Goal: Information Seeking & Learning: Learn about a topic

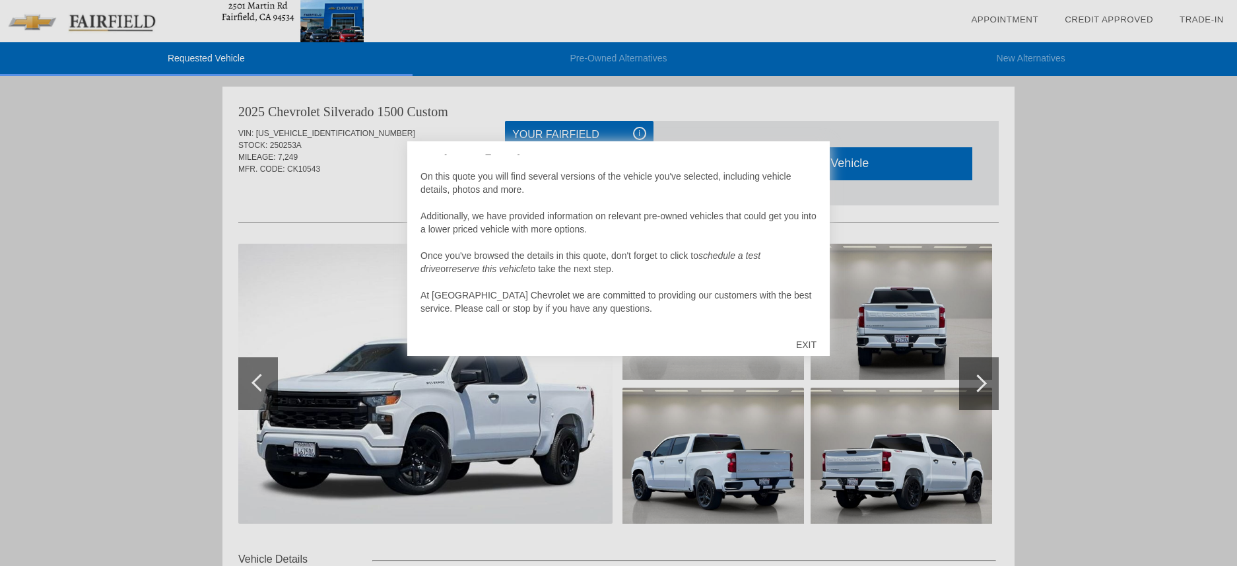
scroll to position [13, 0]
click at [807, 342] on div "EXIT" at bounding box center [806, 345] width 47 height 40
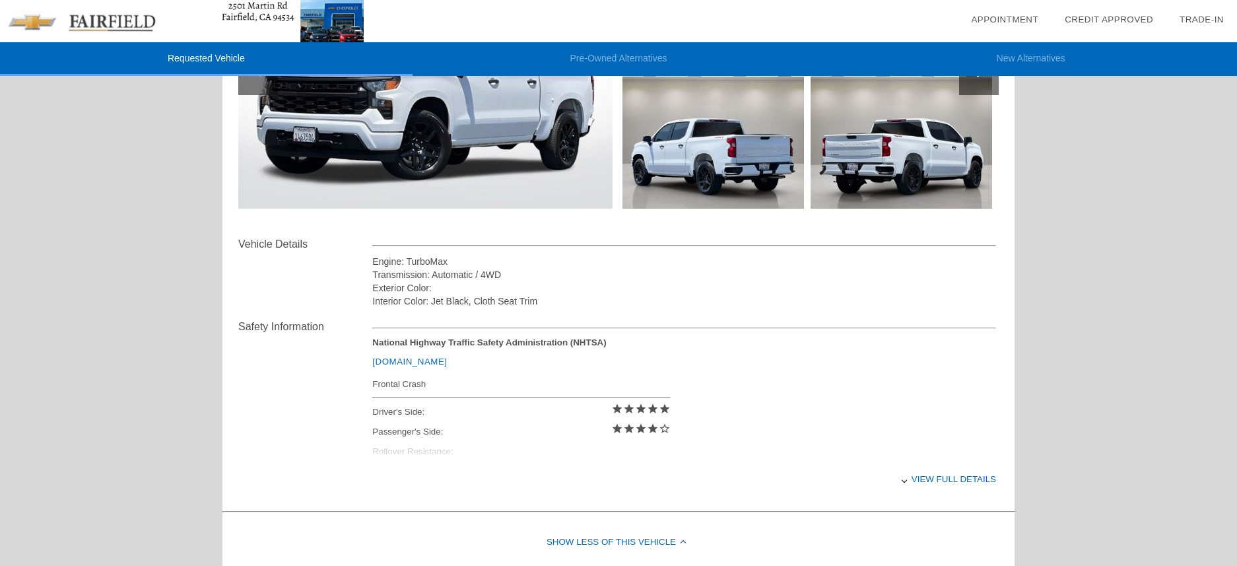
scroll to position [316, 0]
click at [945, 481] on div "View full details" at bounding box center [684, 478] width 624 height 32
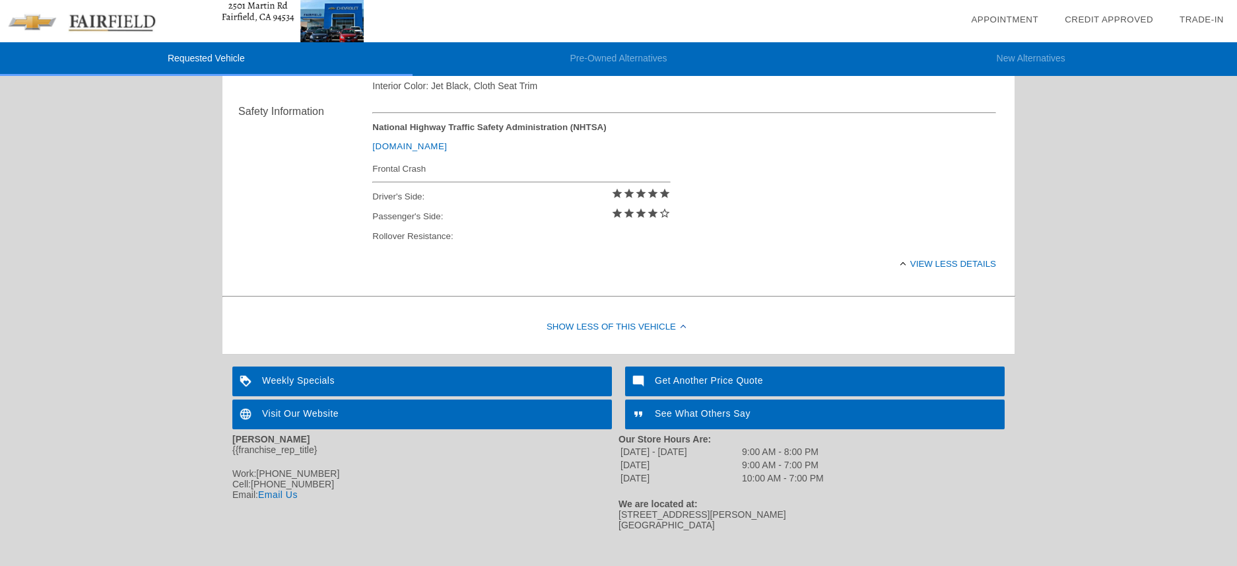
scroll to position [544, 0]
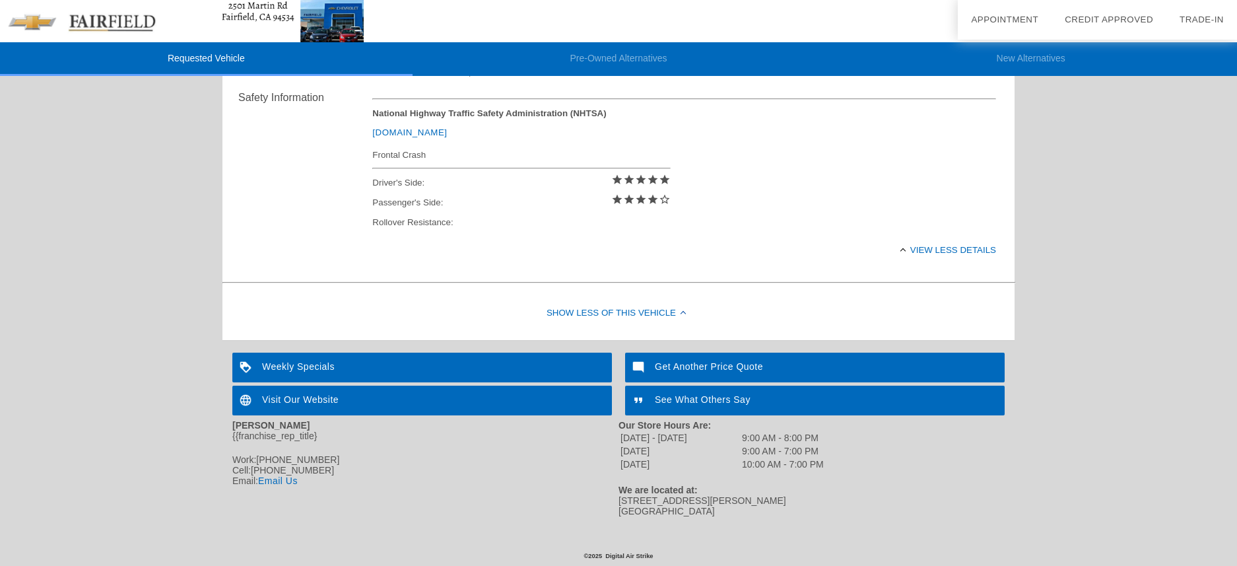
click at [699, 398] on div "See What Others Say" at bounding box center [815, 401] width 380 height 30
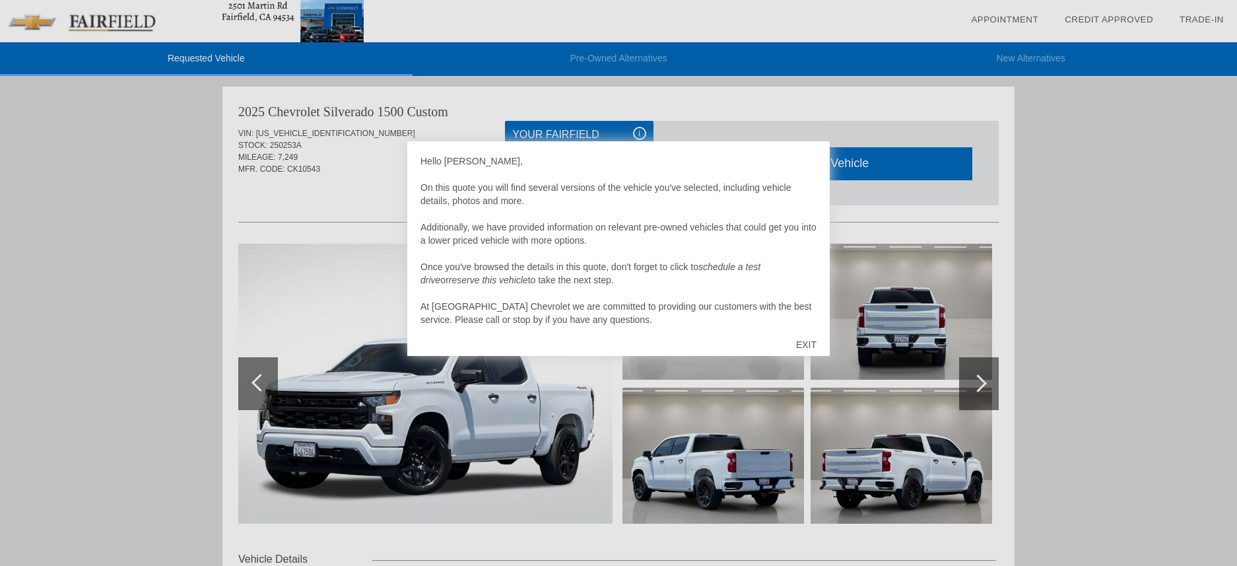
click at [809, 345] on div "EXIT" at bounding box center [806, 345] width 47 height 40
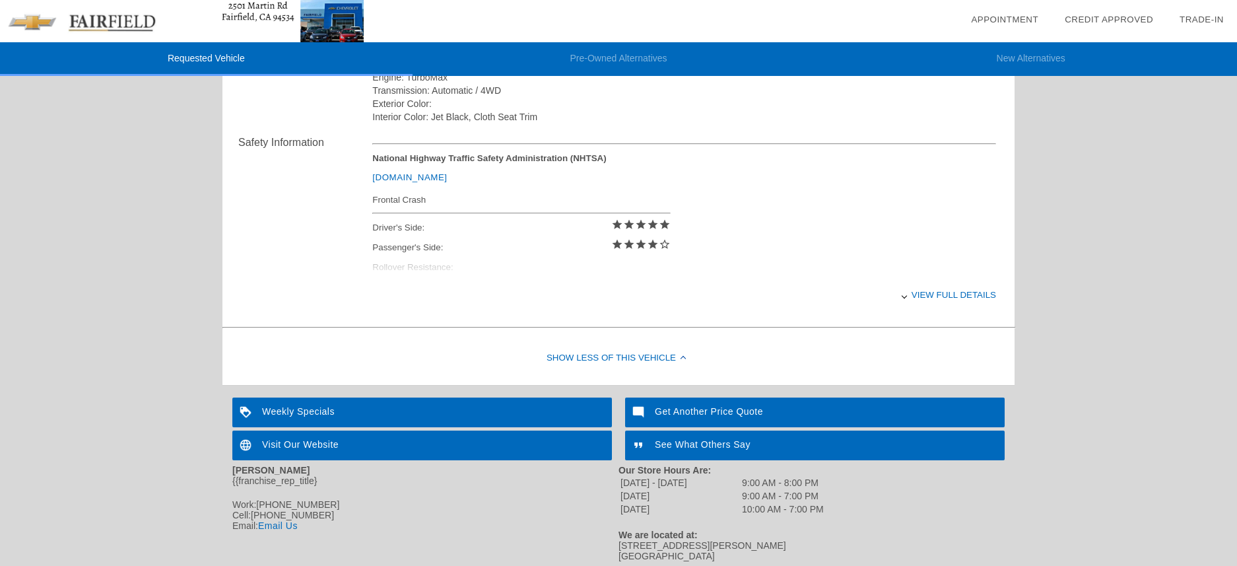
scroll to position [528, 0]
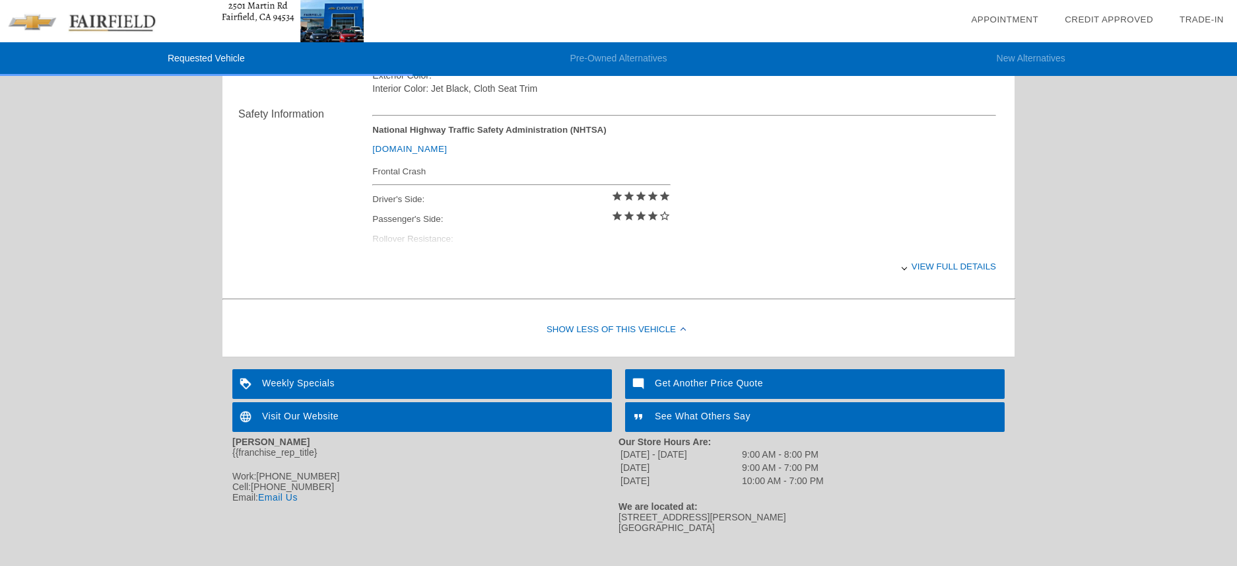
click at [693, 415] on div "See What Others Say" at bounding box center [815, 417] width 380 height 30
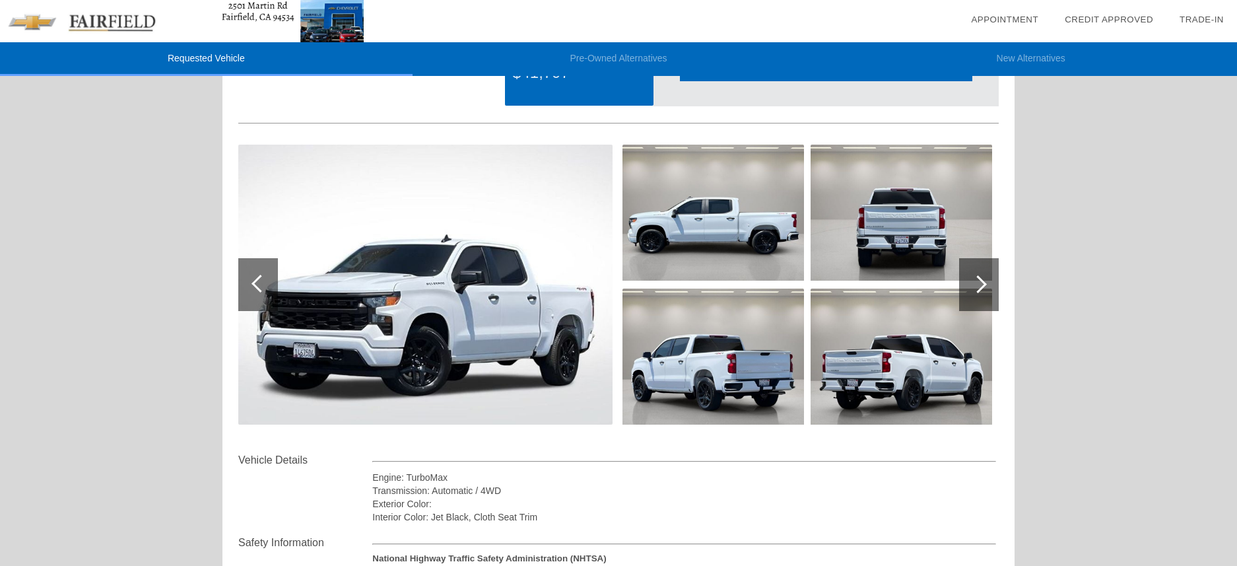
scroll to position [104, 0]
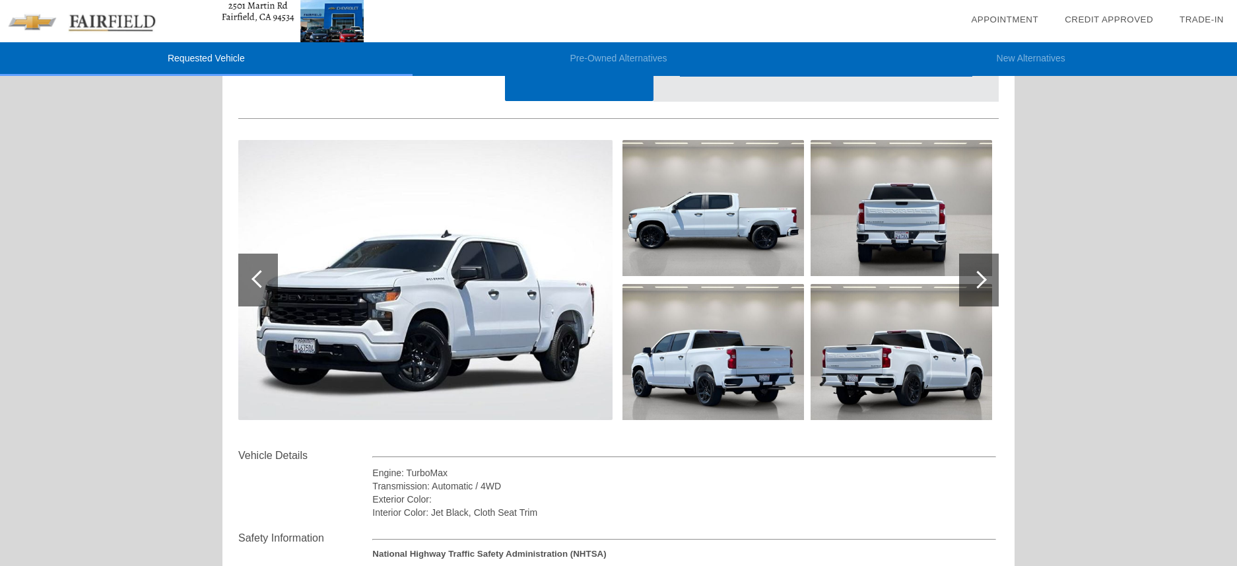
click at [906, 370] on img at bounding box center [902, 352] width 182 height 136
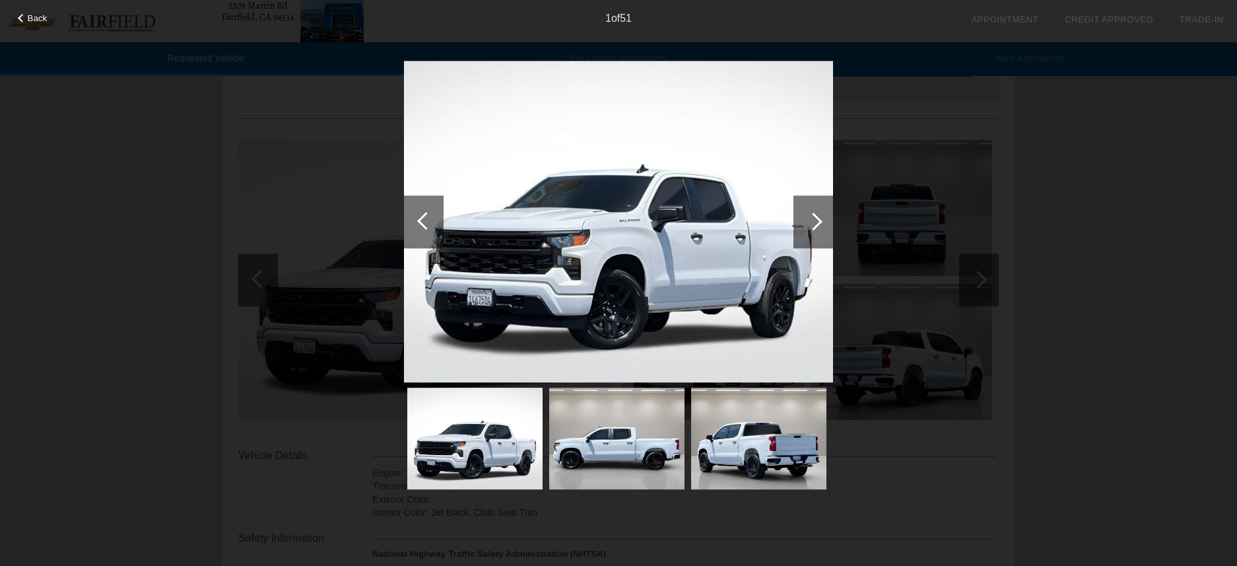
click at [800, 232] on div at bounding box center [814, 221] width 40 height 53
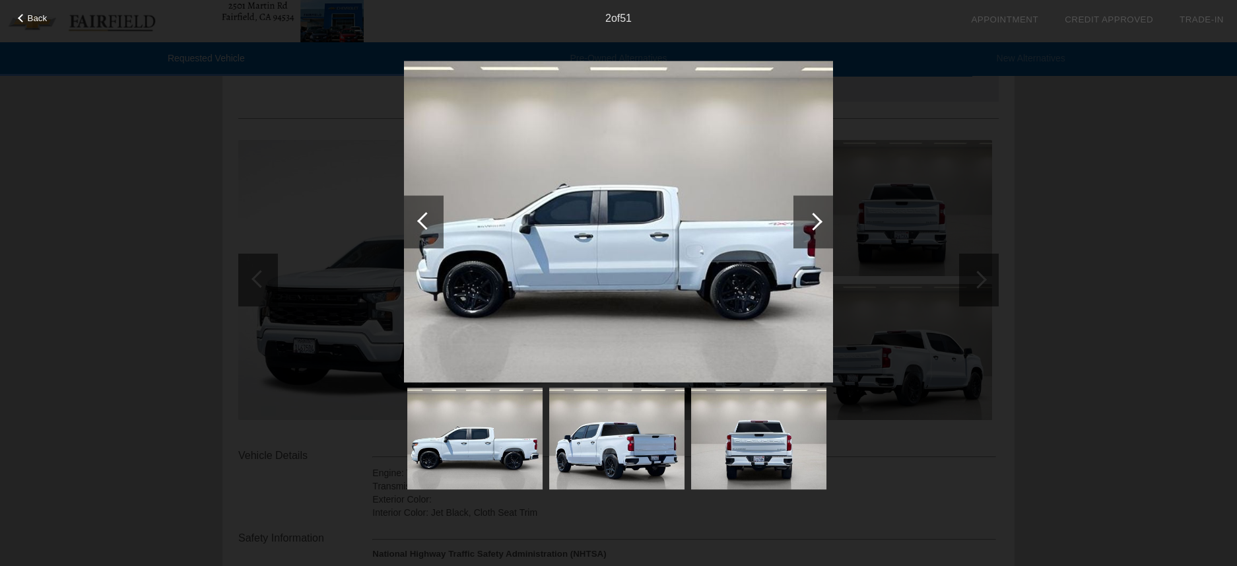
click at [799, 232] on div at bounding box center [814, 221] width 40 height 53
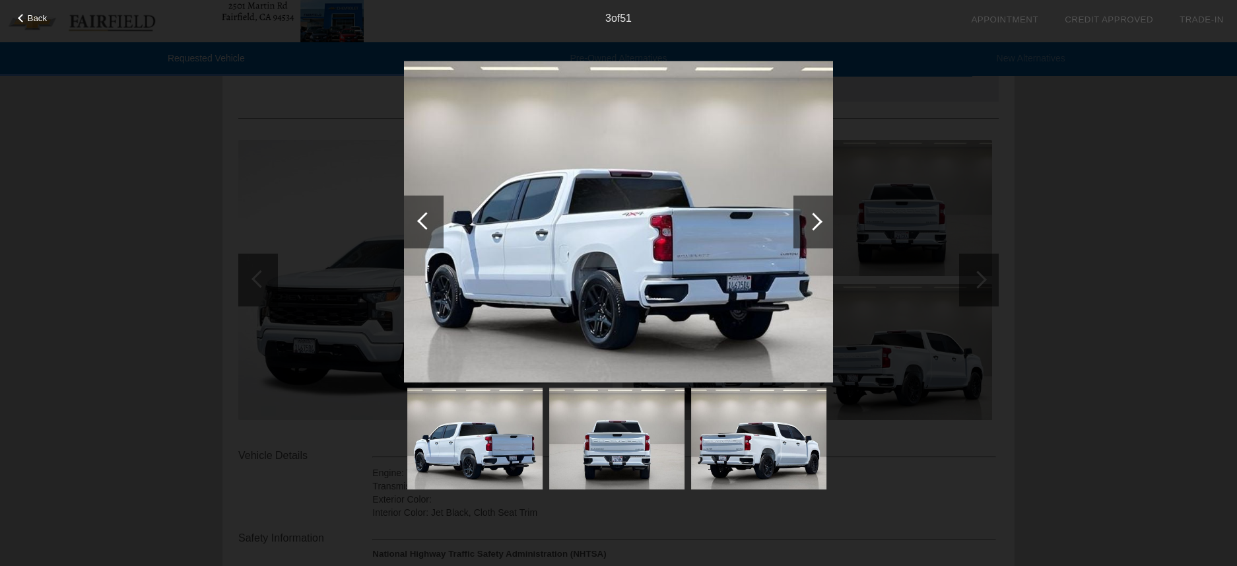
click at [799, 232] on div at bounding box center [814, 221] width 40 height 53
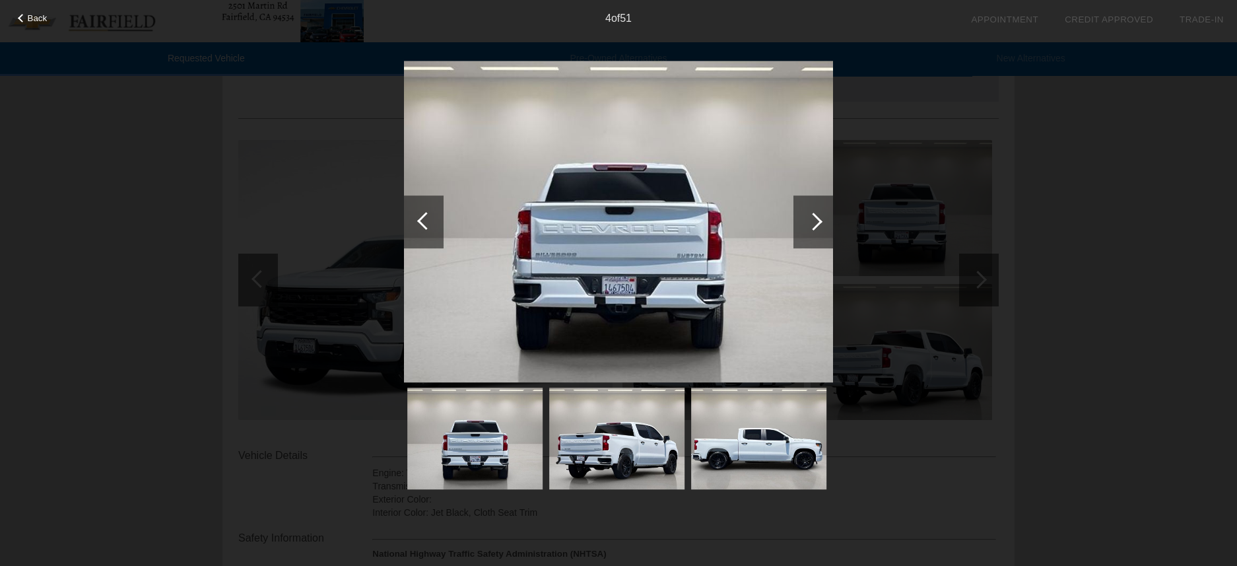
click at [799, 232] on div at bounding box center [814, 221] width 40 height 53
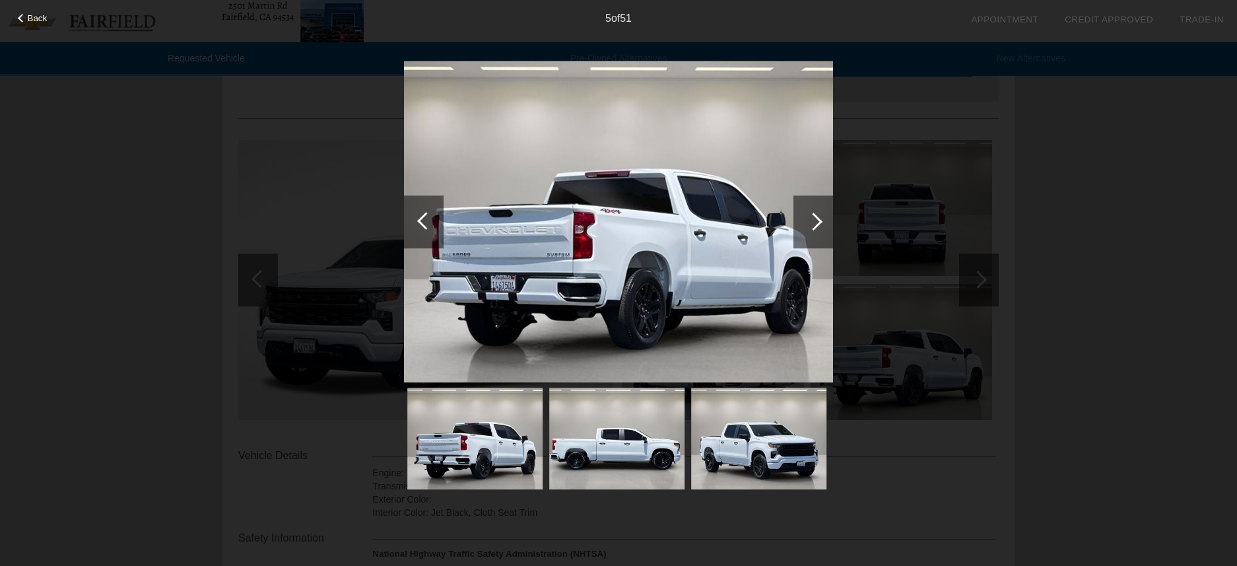
click at [799, 232] on div at bounding box center [814, 221] width 40 height 53
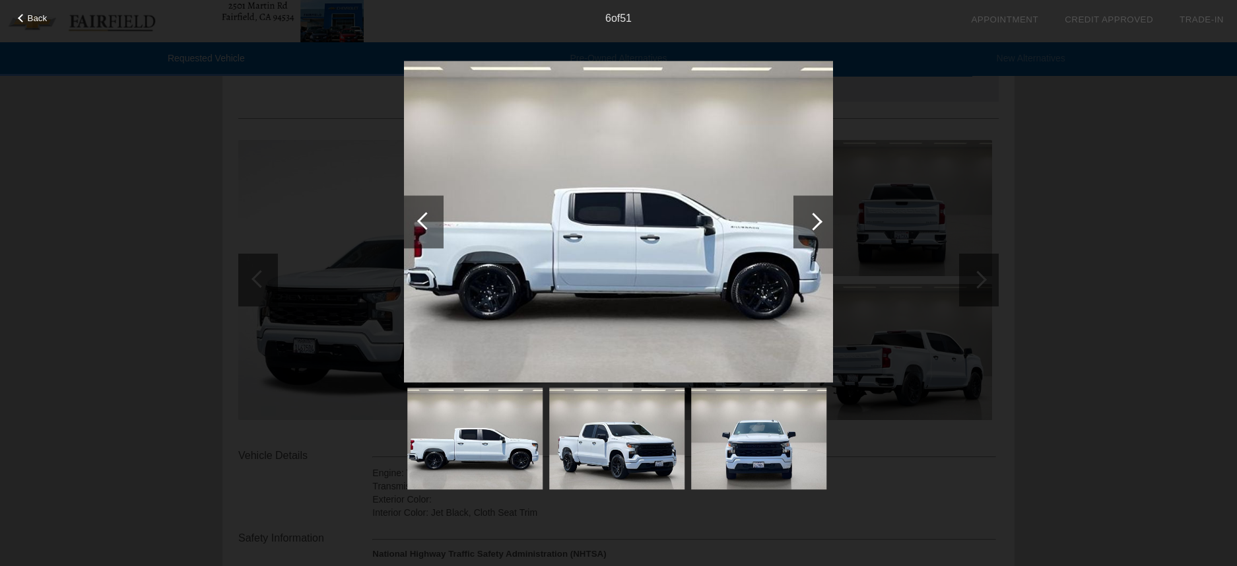
click at [799, 232] on div at bounding box center [814, 221] width 40 height 53
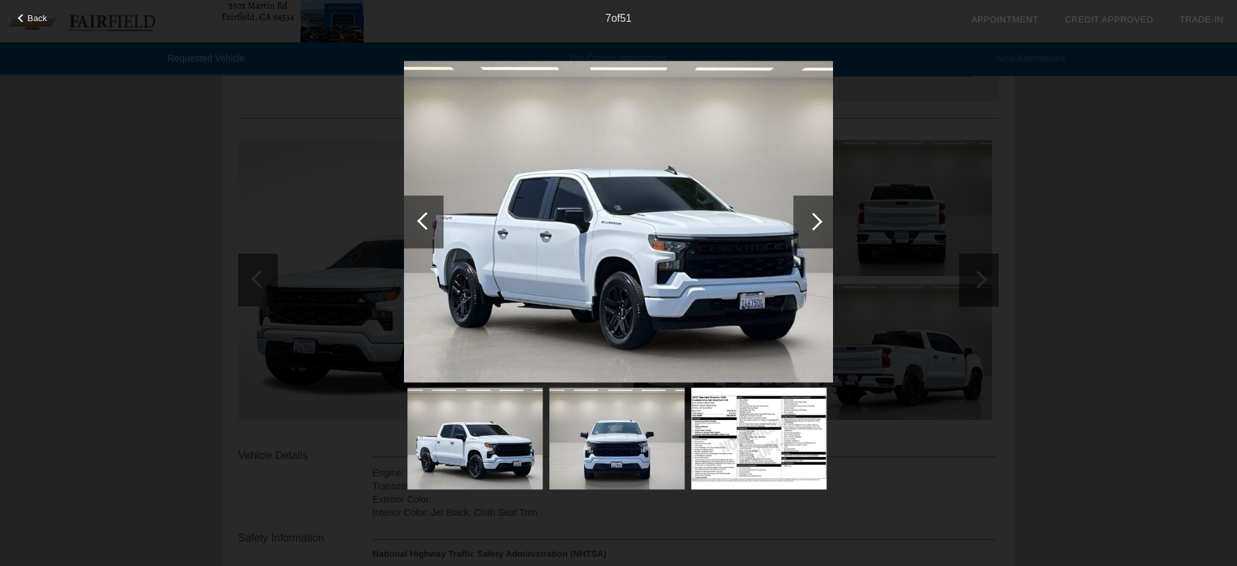
click at [799, 232] on div at bounding box center [814, 221] width 40 height 53
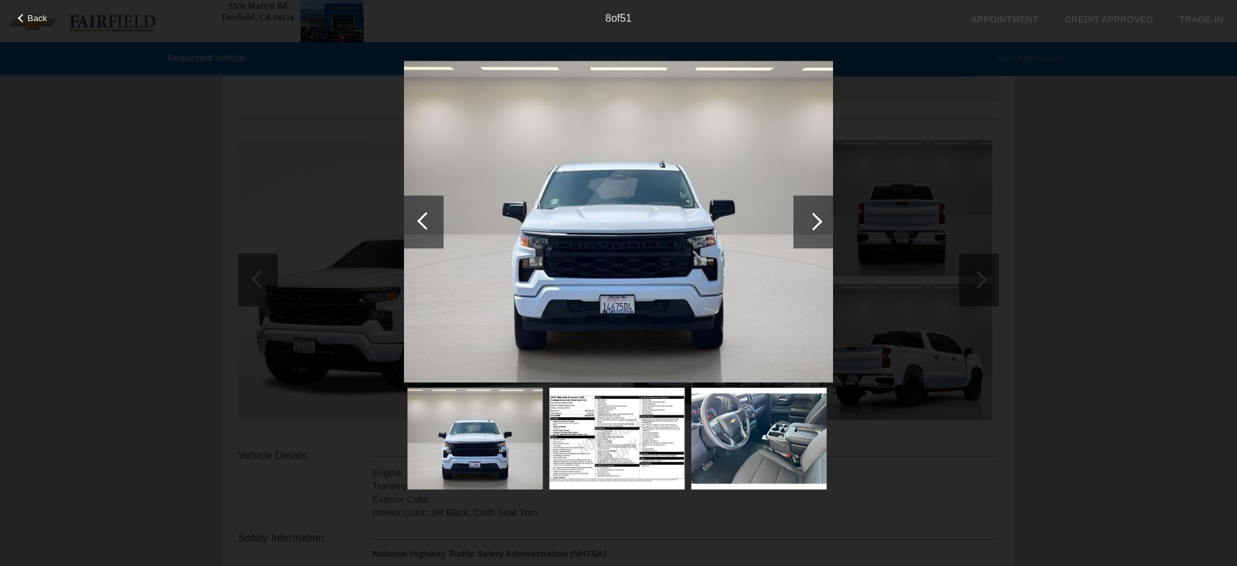
click at [799, 232] on div at bounding box center [814, 221] width 40 height 53
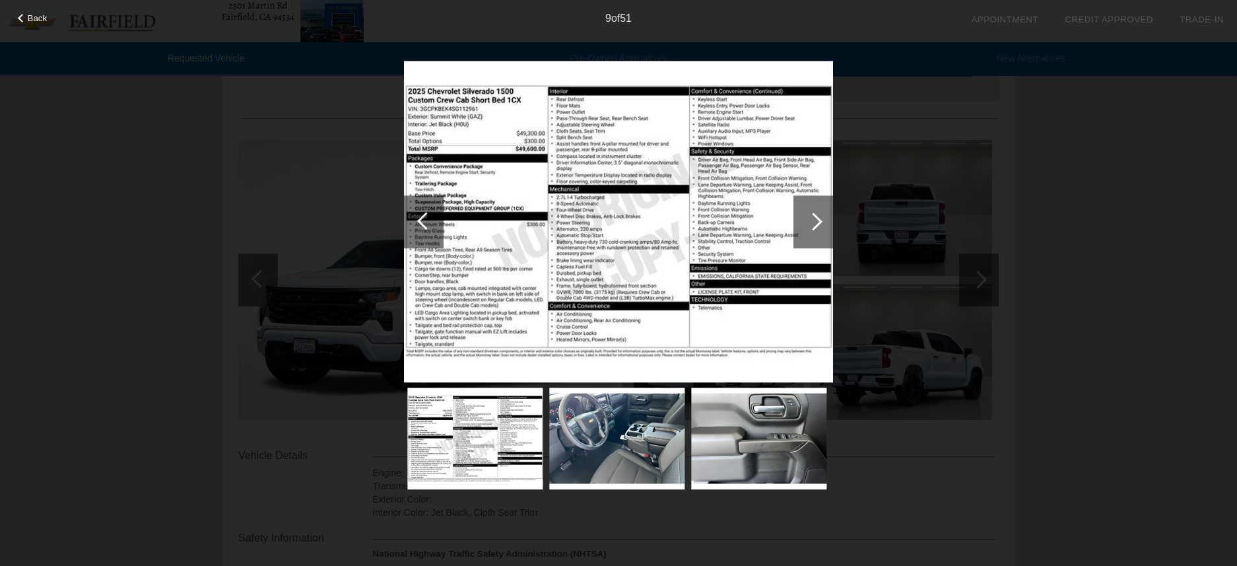
click at [21, 16] on div at bounding box center [22, 18] width 9 height 9
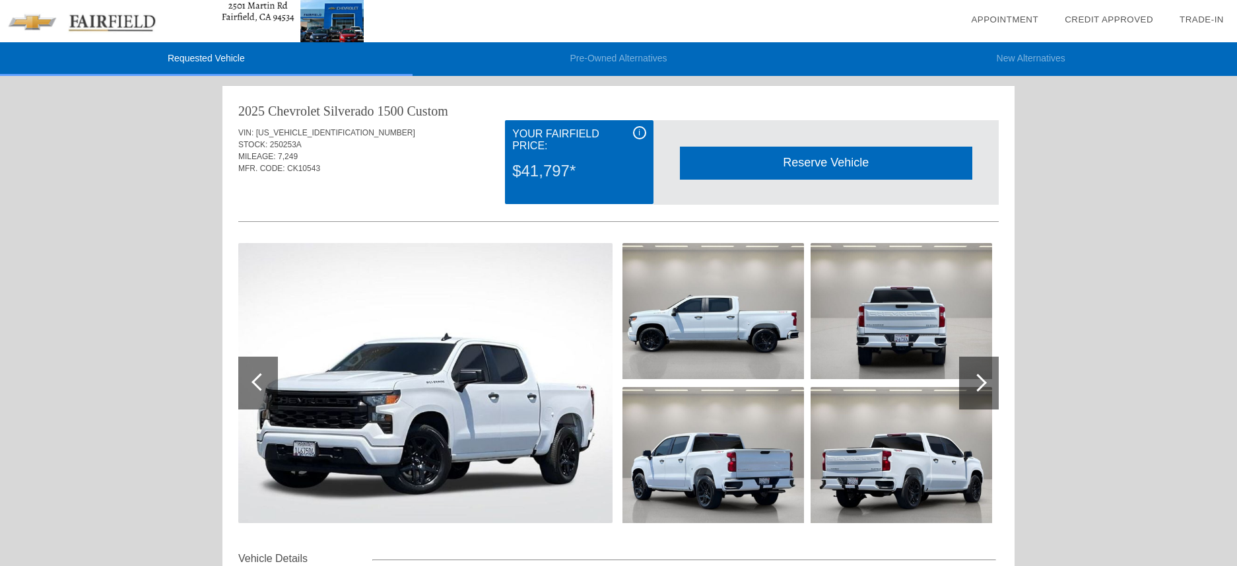
scroll to position [0, 0]
click at [289, 113] on div "2025 Chevrolet Silverado 1500" at bounding box center [321, 111] width 166 height 18
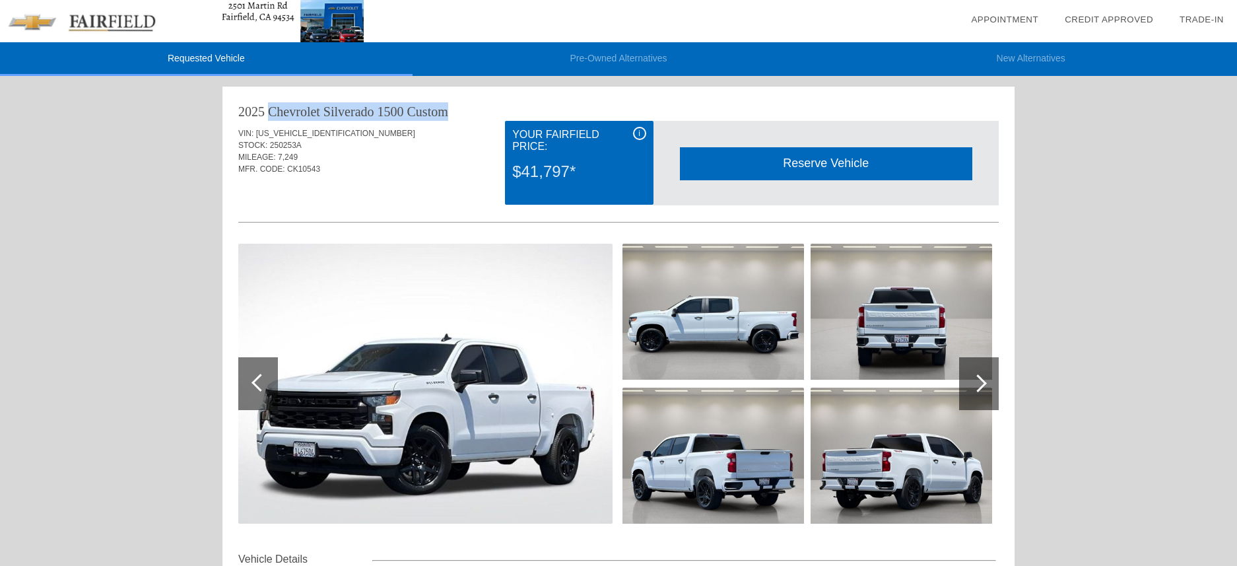
click at [289, 113] on div "2025 Chevrolet Silverado 1500" at bounding box center [321, 111] width 166 height 18
copy div "2025 Chevrolet Silverado 1500 Custom"
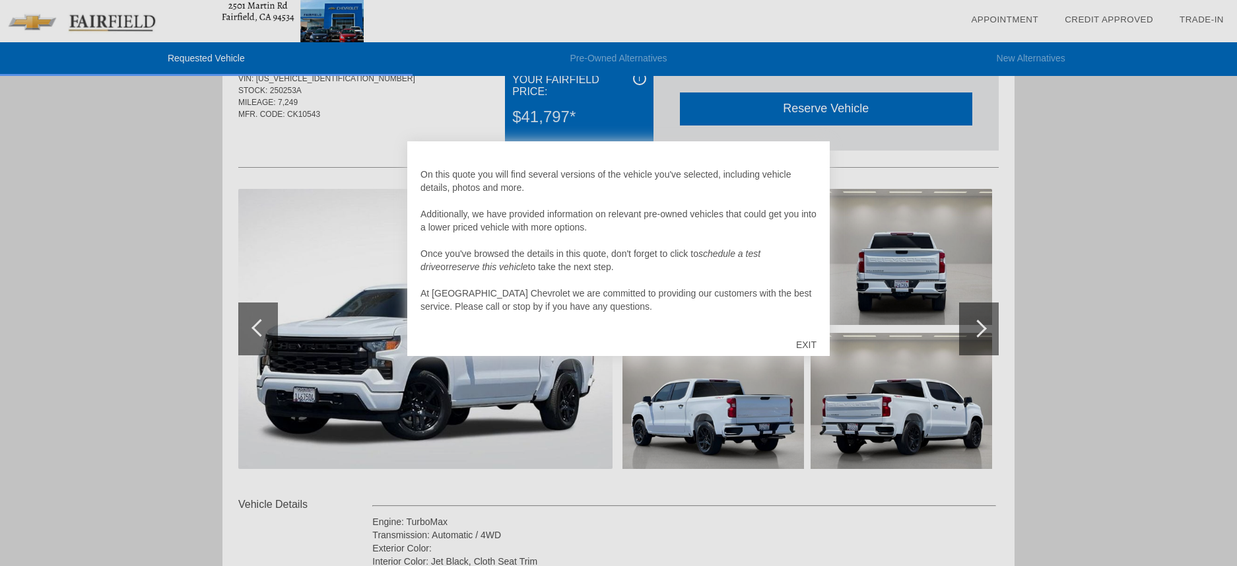
scroll to position [204, 0]
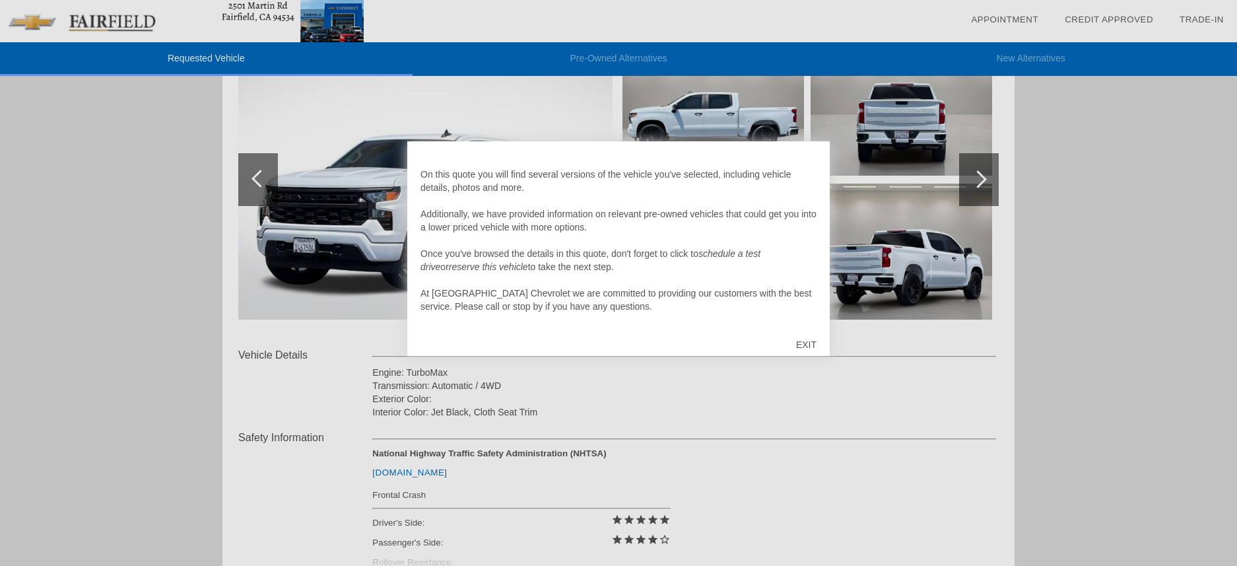
click at [99, 276] on div at bounding box center [618, 283] width 1237 height 566
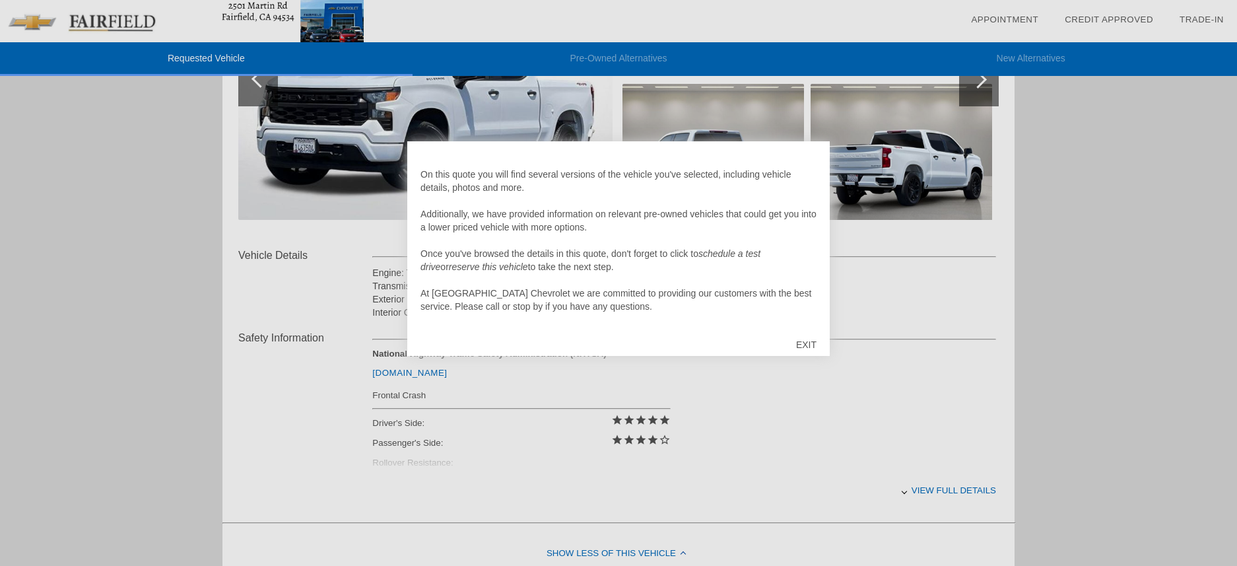
scroll to position [351, 0]
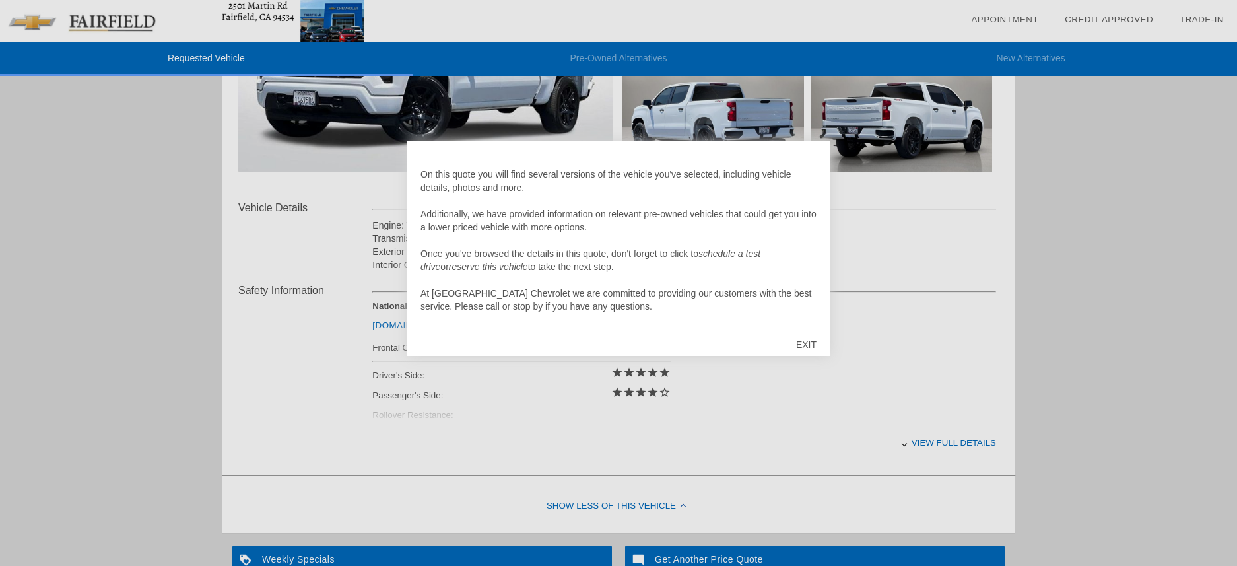
click at [819, 341] on div "EXIT" at bounding box center [806, 345] width 47 height 40
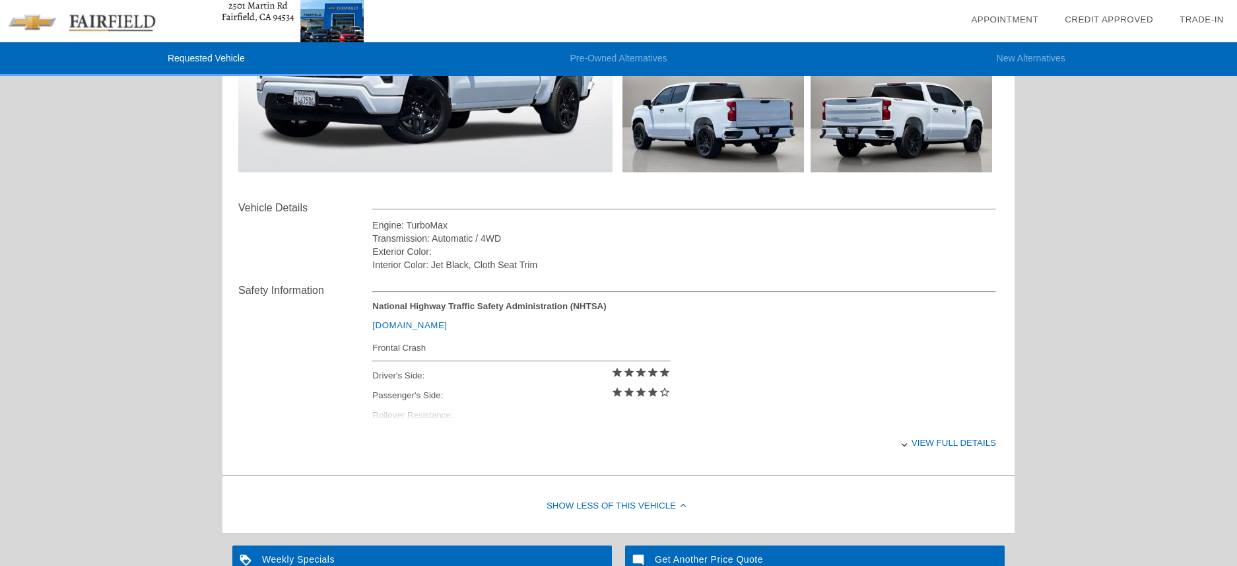
click at [946, 447] on div "View full details" at bounding box center [684, 443] width 624 height 32
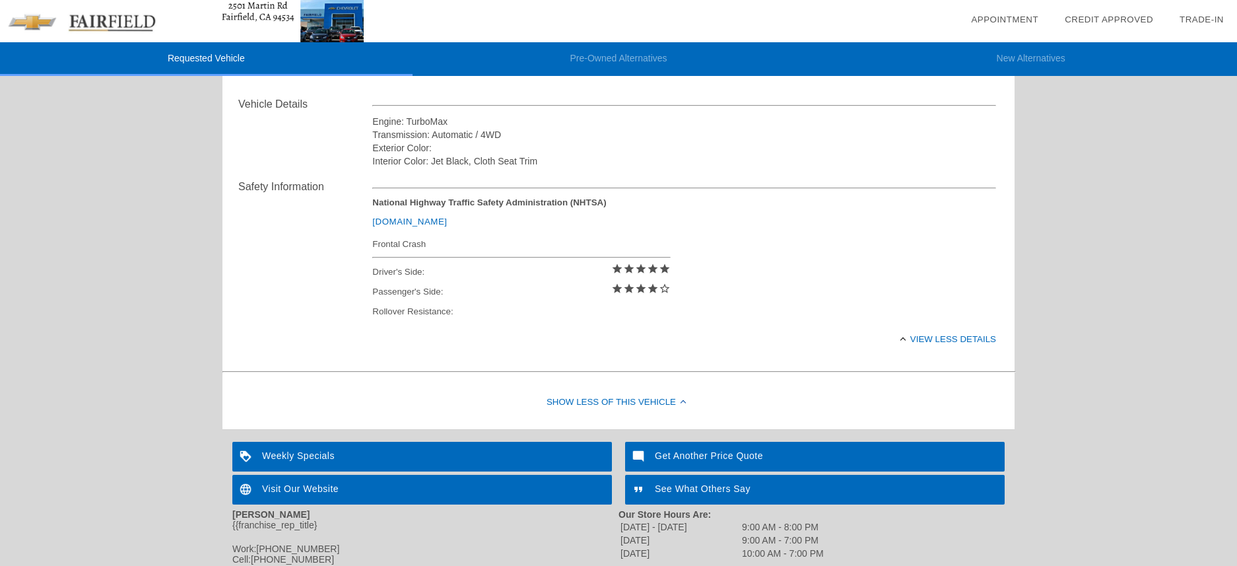
scroll to position [460, 0]
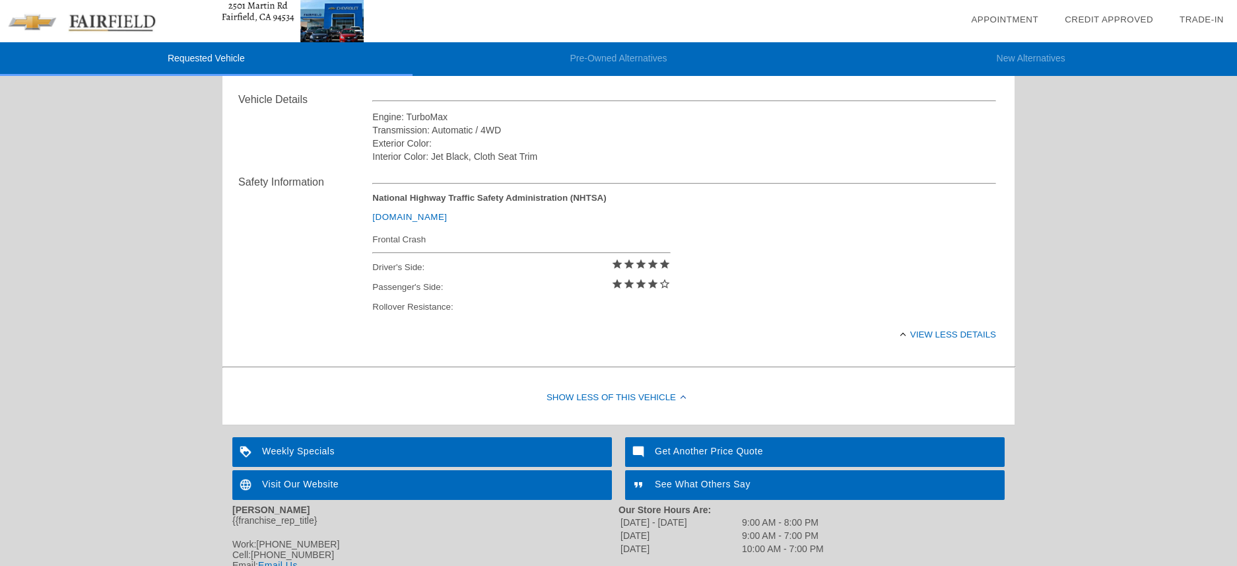
click at [638, 395] on div "Show Less of this Vehicle" at bounding box center [618, 398] width 792 height 53
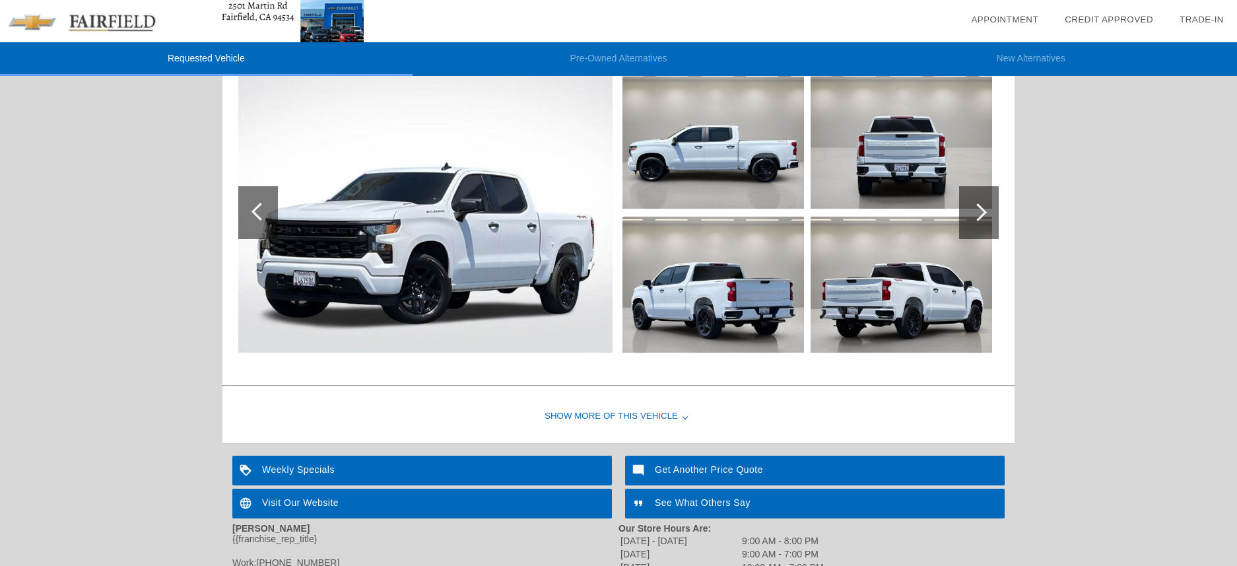
scroll to position [170, 0]
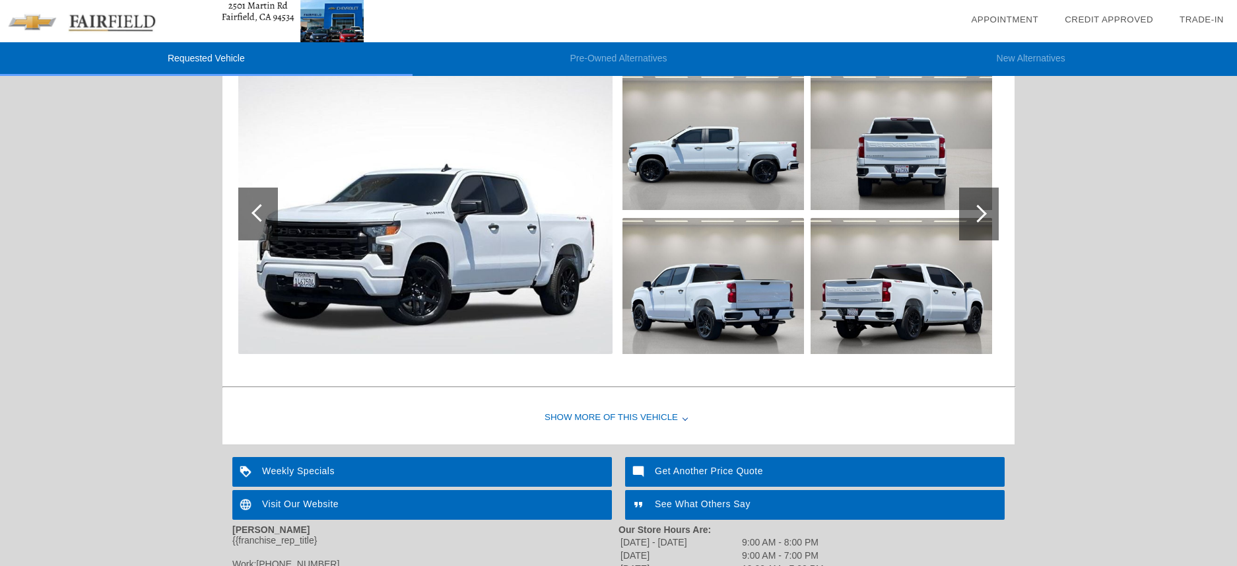
click at [978, 205] on div at bounding box center [978, 214] width 18 height 18
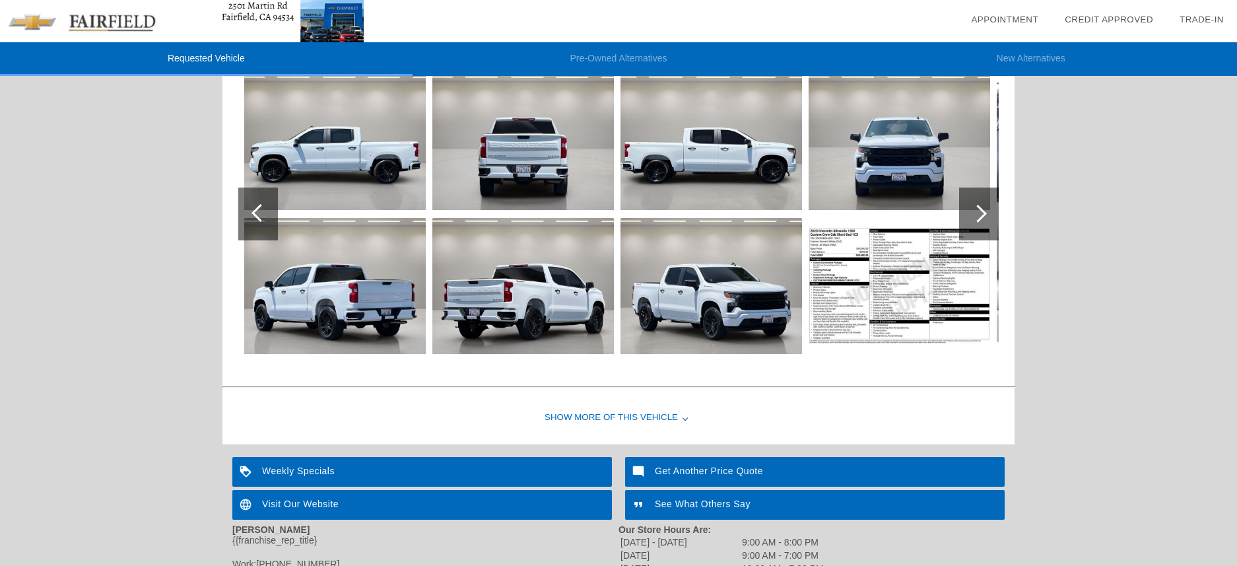
click at [516, 141] on img at bounding box center [523, 142] width 182 height 136
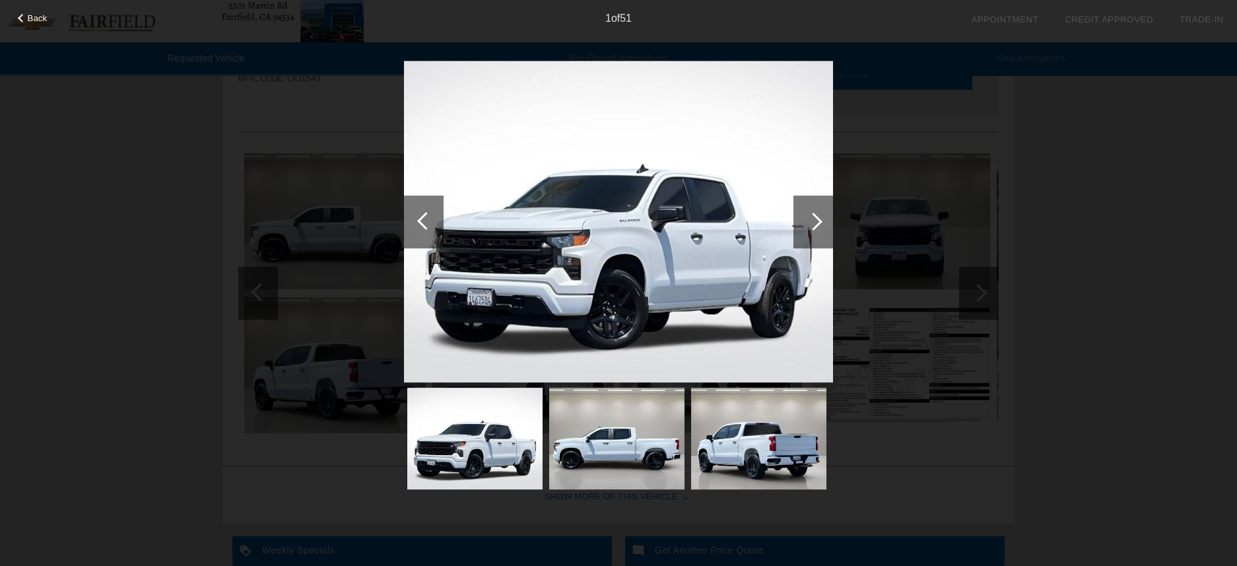
scroll to position [84, 0]
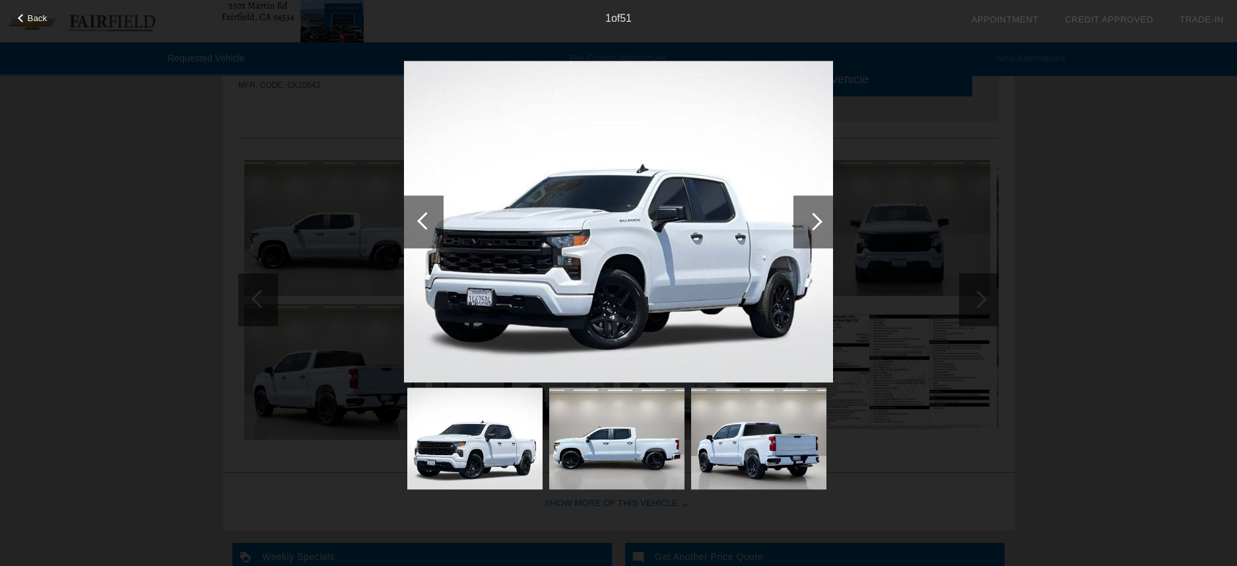
click at [809, 217] on div at bounding box center [814, 222] width 18 height 18
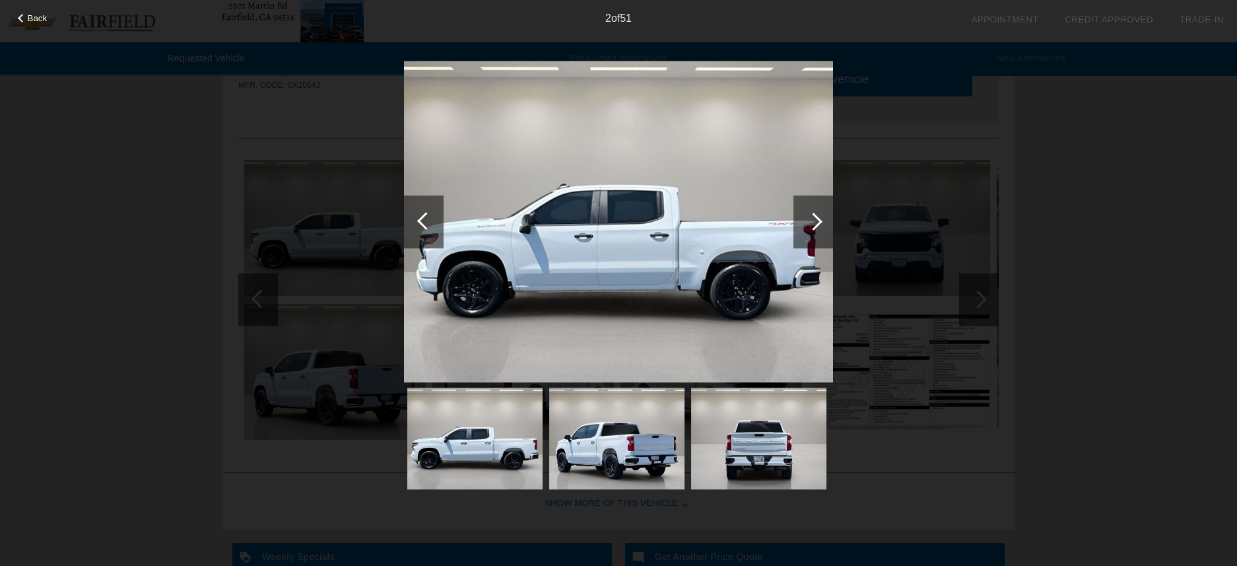
click at [809, 217] on div at bounding box center [814, 222] width 18 height 18
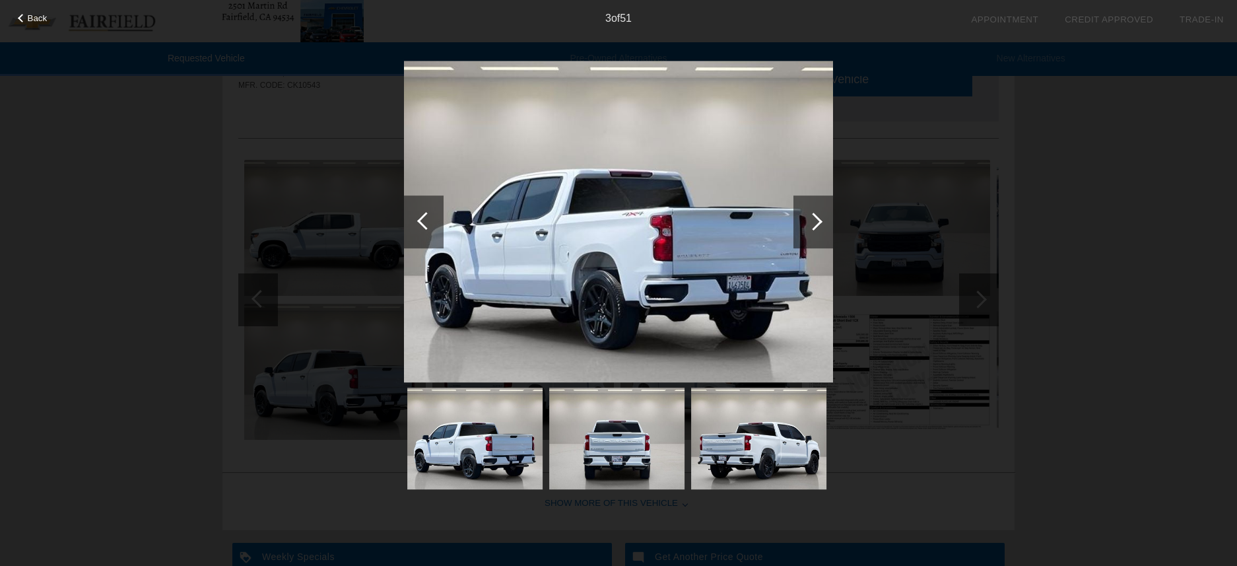
click at [810, 217] on div at bounding box center [814, 222] width 18 height 18
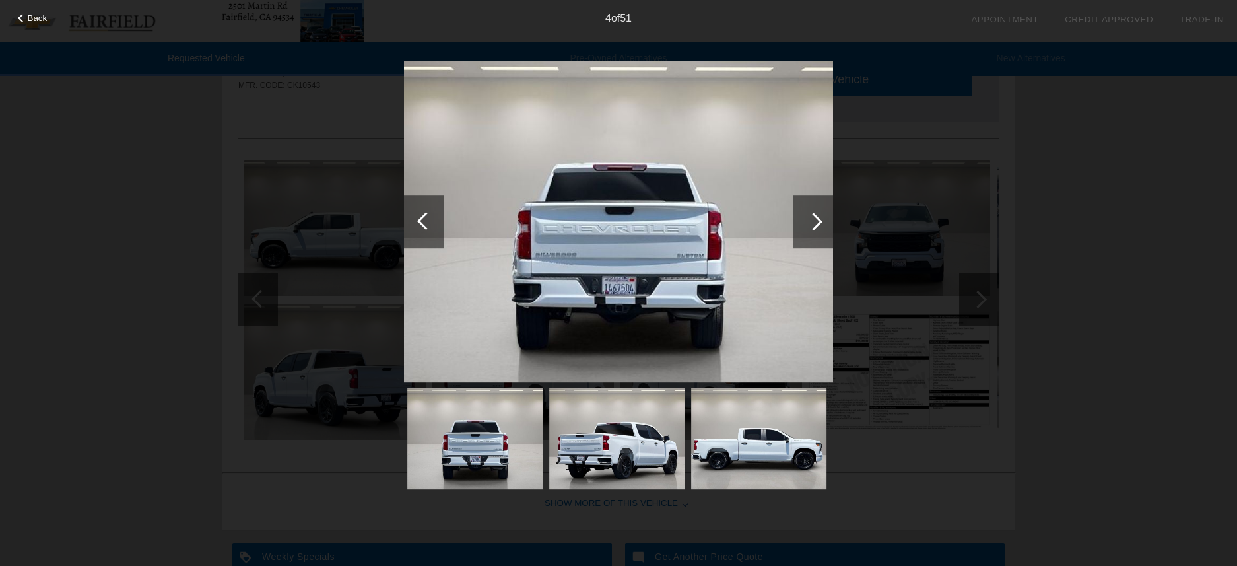
click at [811, 217] on div at bounding box center [814, 222] width 18 height 18
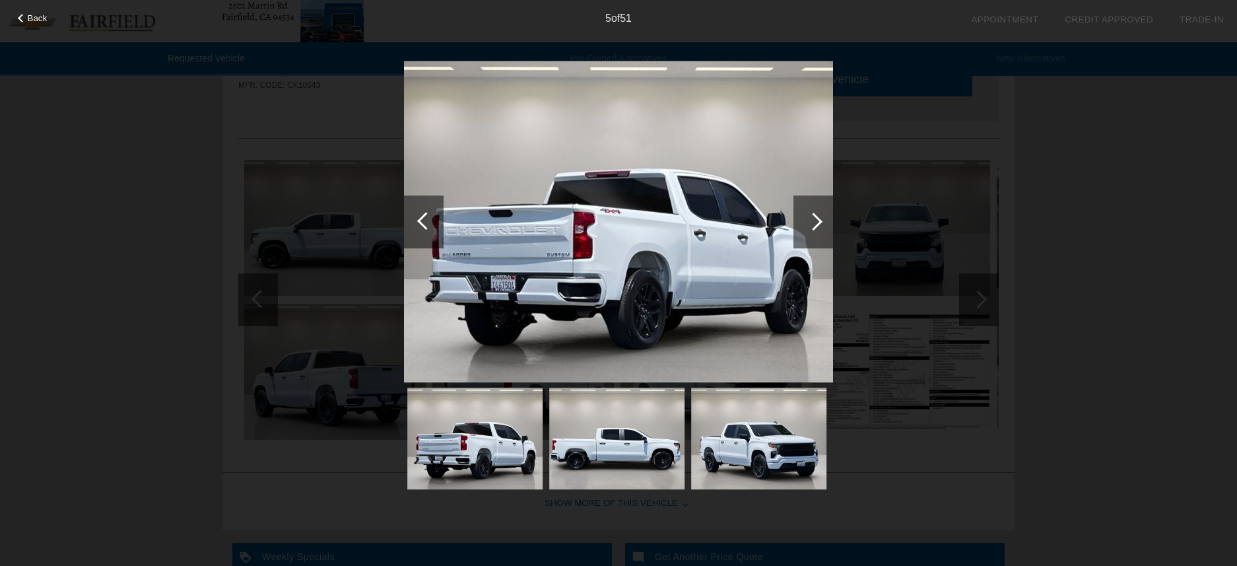
click at [811, 217] on div at bounding box center [814, 222] width 18 height 18
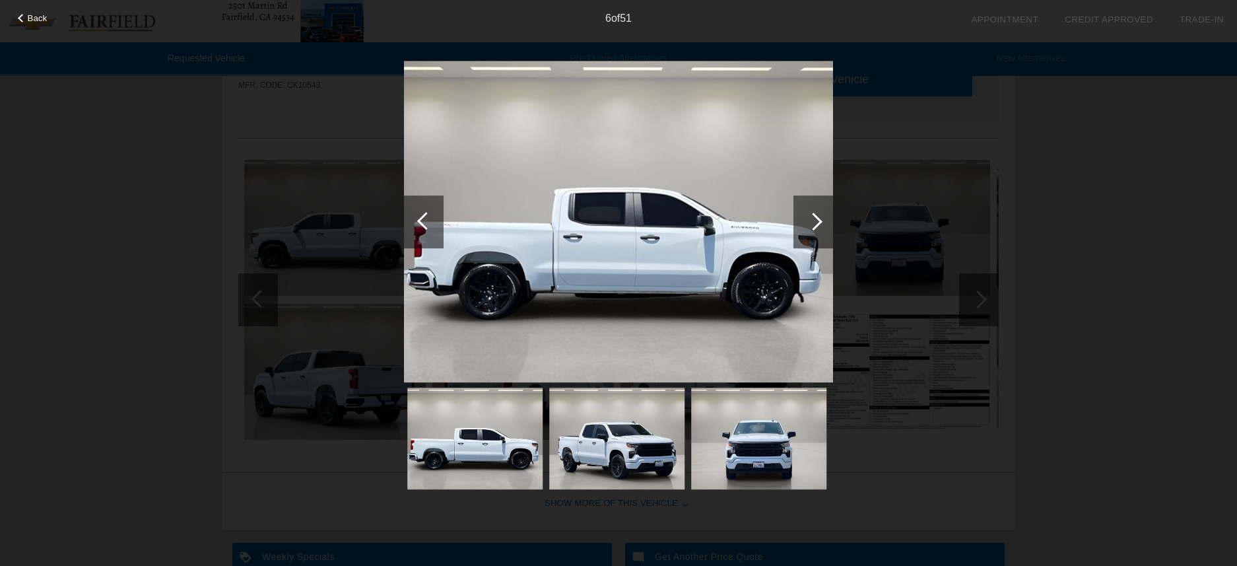
click at [811, 217] on div at bounding box center [814, 222] width 18 height 18
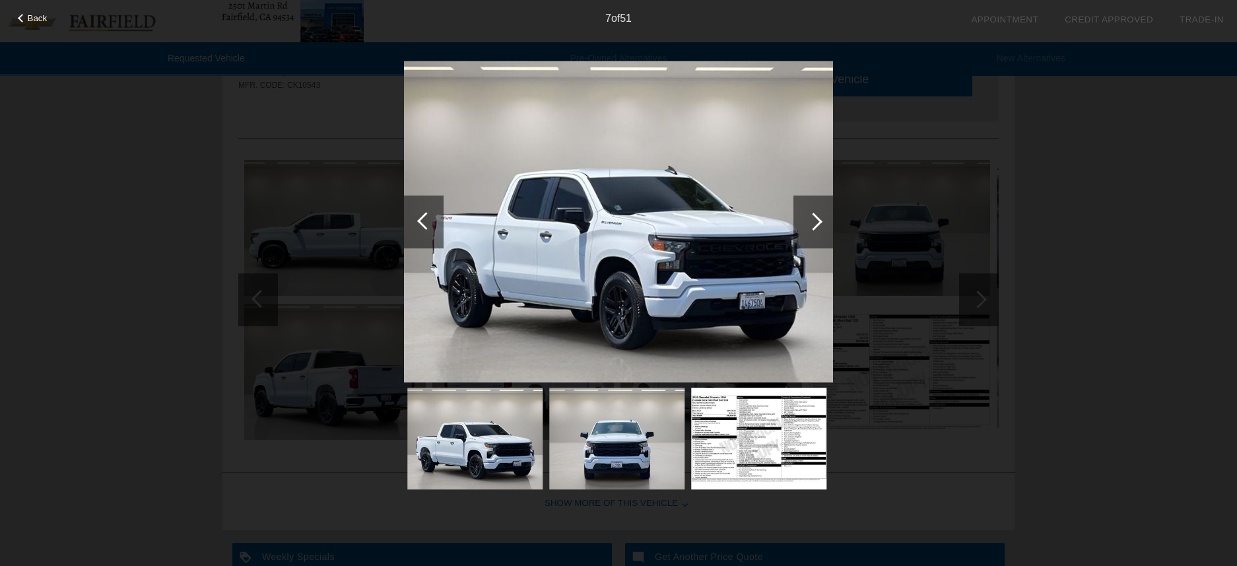
click at [811, 217] on div at bounding box center [814, 222] width 18 height 18
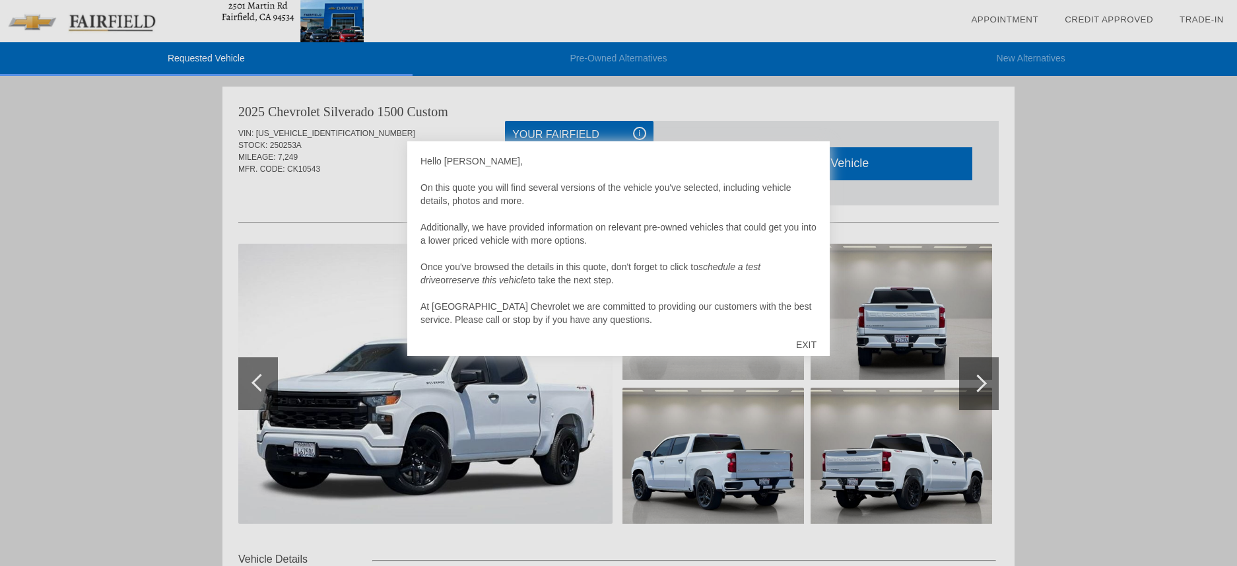
click at [574, 452] on div at bounding box center [618, 283] width 1237 height 566
click at [765, 436] on div at bounding box center [618, 283] width 1237 height 566
click at [982, 388] on div at bounding box center [618, 283] width 1237 height 566
click at [804, 343] on div "EXIT" at bounding box center [806, 345] width 47 height 40
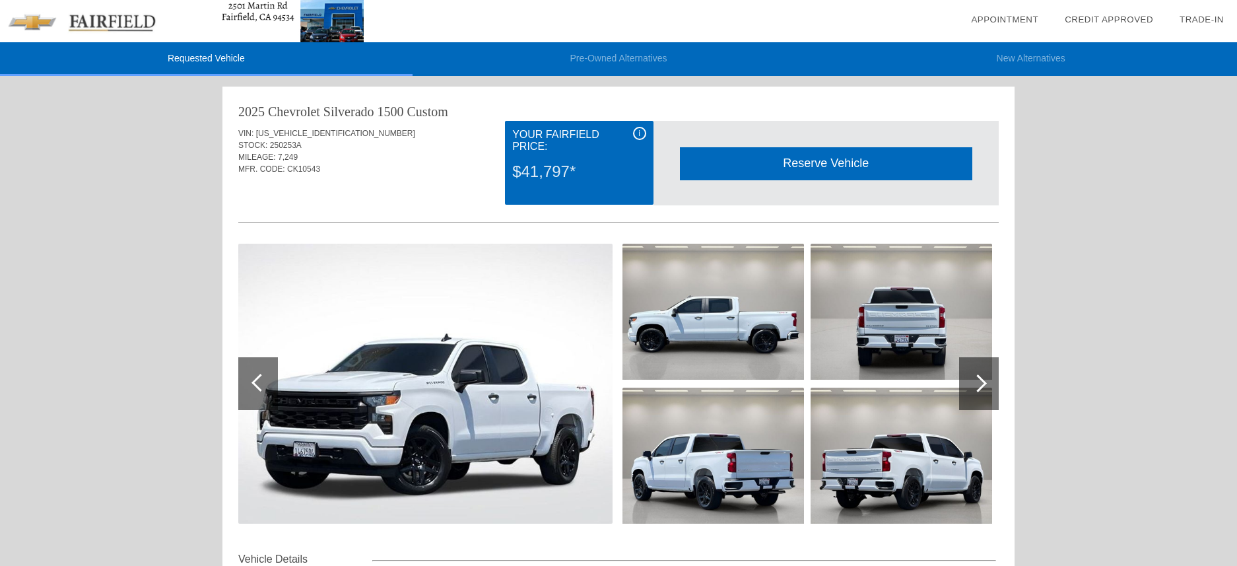
click at [528, 369] on img at bounding box center [425, 384] width 374 height 280
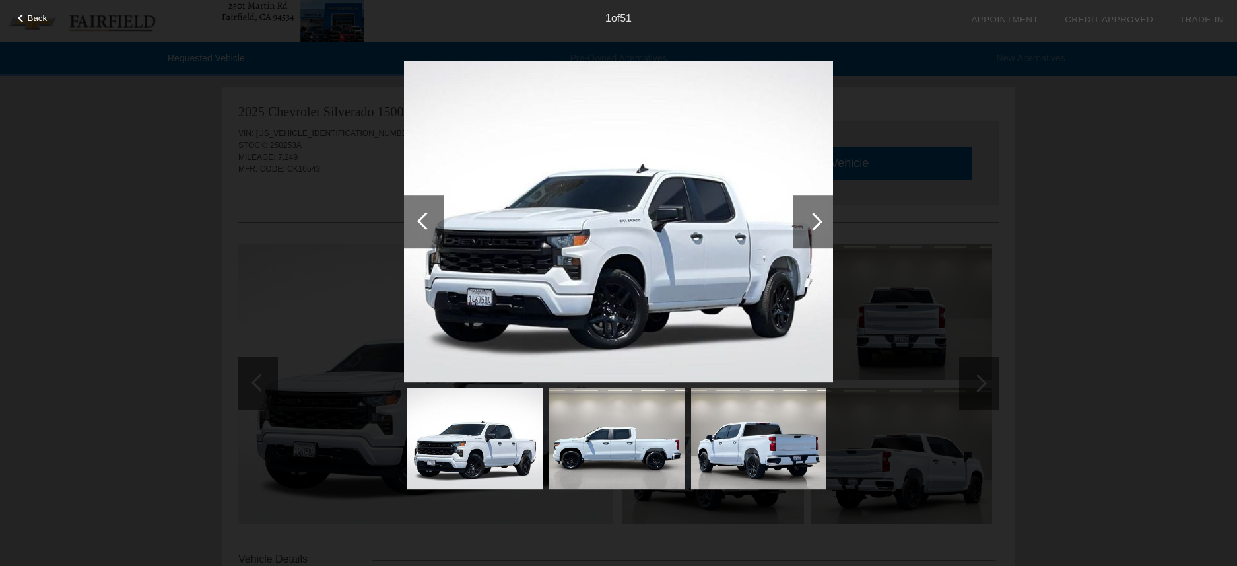
click at [817, 240] on div at bounding box center [814, 221] width 40 height 53
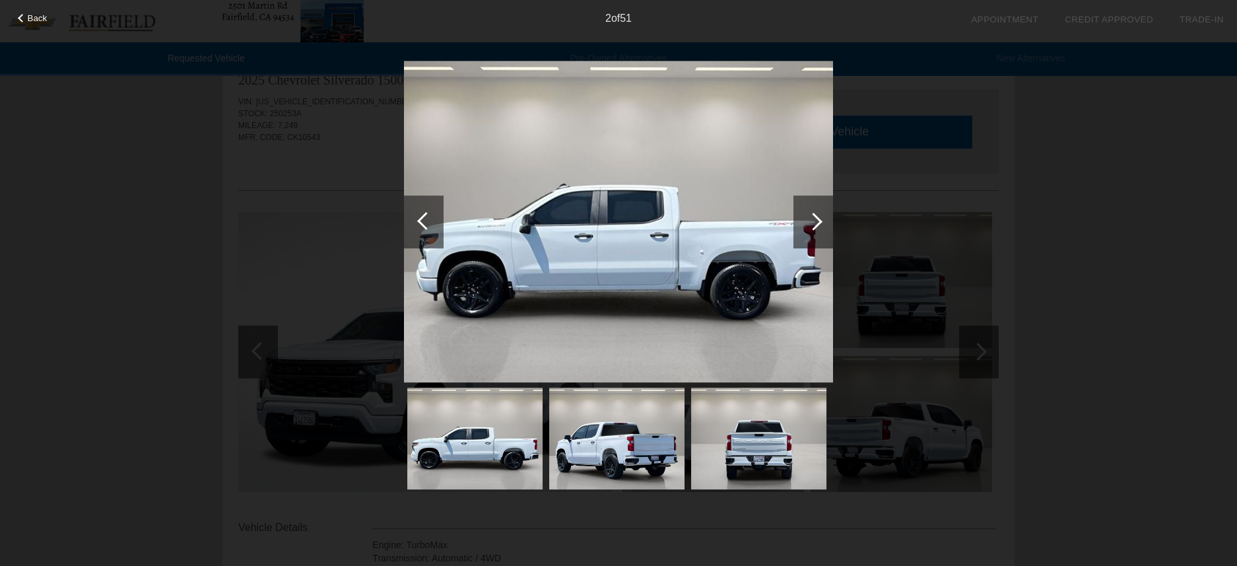
scroll to position [34, 0]
click at [820, 222] on div at bounding box center [814, 222] width 18 height 18
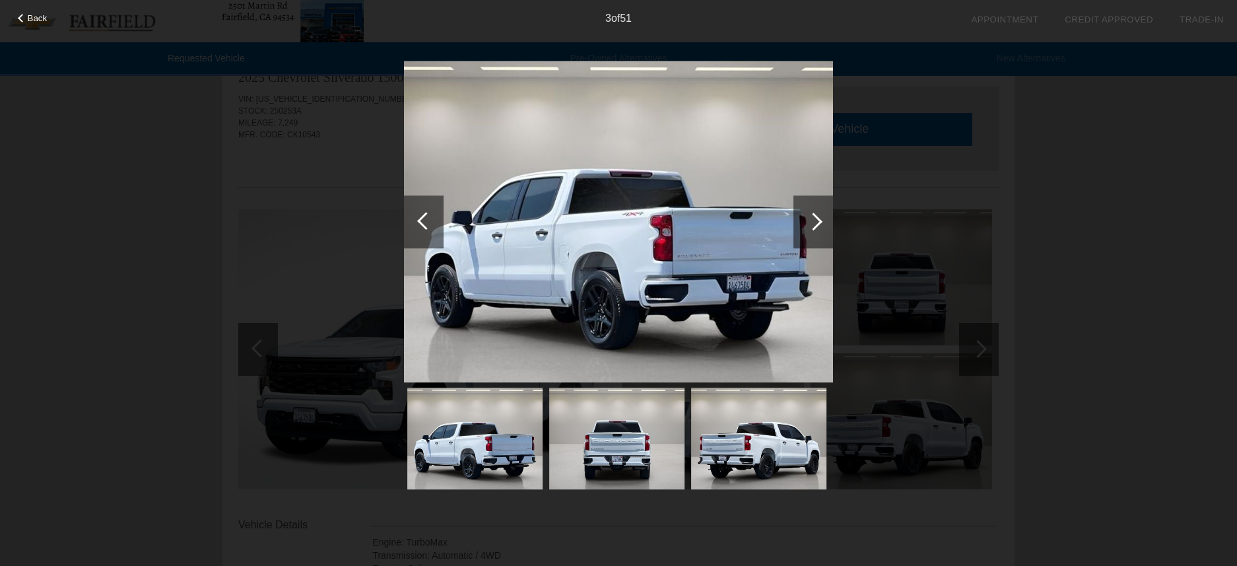
click at [820, 222] on div at bounding box center [814, 222] width 18 height 18
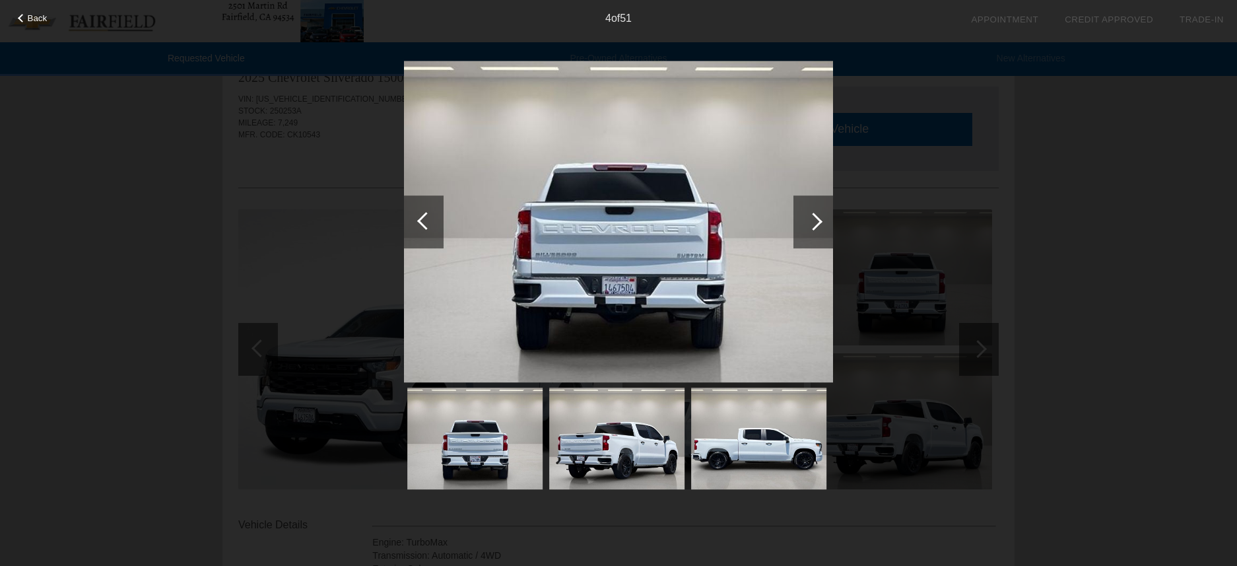
click at [820, 222] on div at bounding box center [814, 222] width 18 height 18
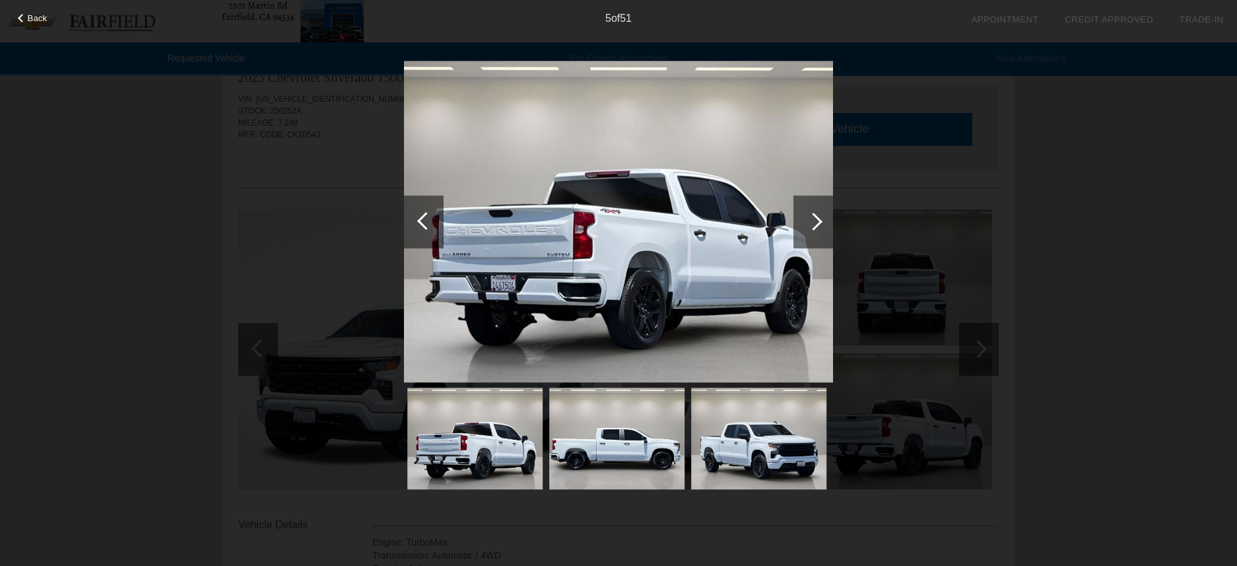
click at [820, 222] on div at bounding box center [814, 222] width 18 height 18
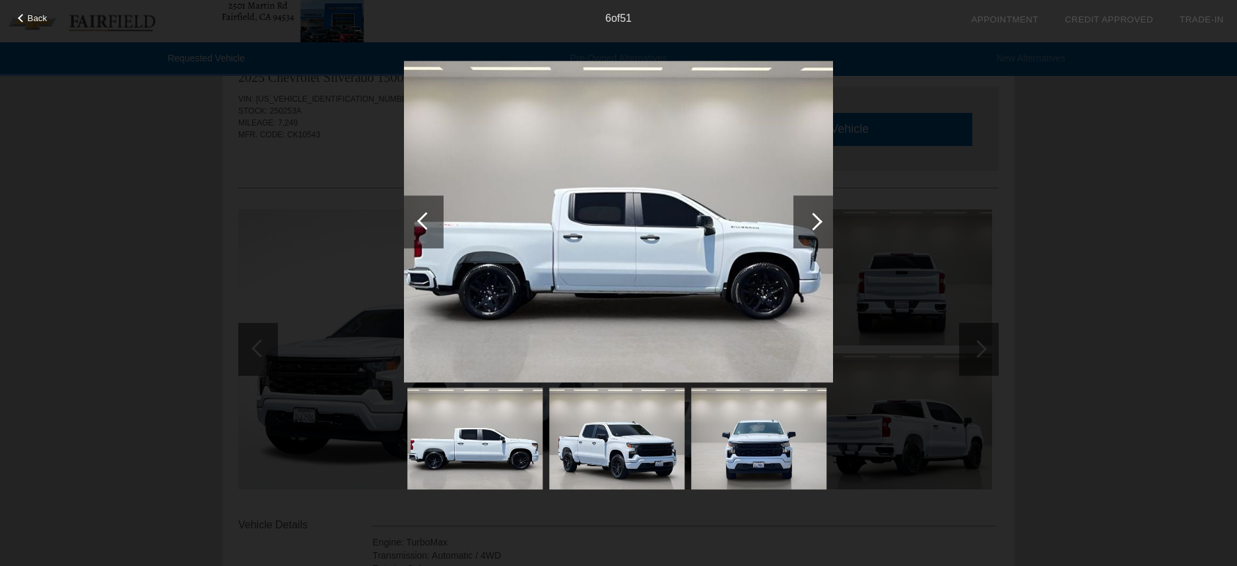
click at [820, 222] on div at bounding box center [814, 222] width 18 height 18
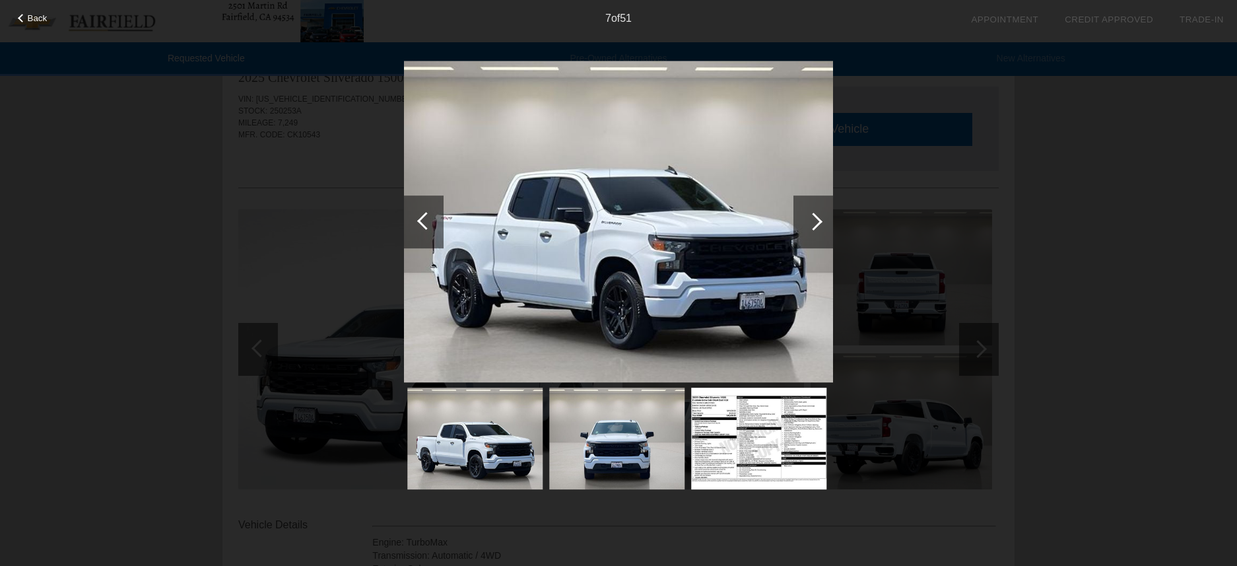
click at [820, 222] on div at bounding box center [814, 222] width 18 height 18
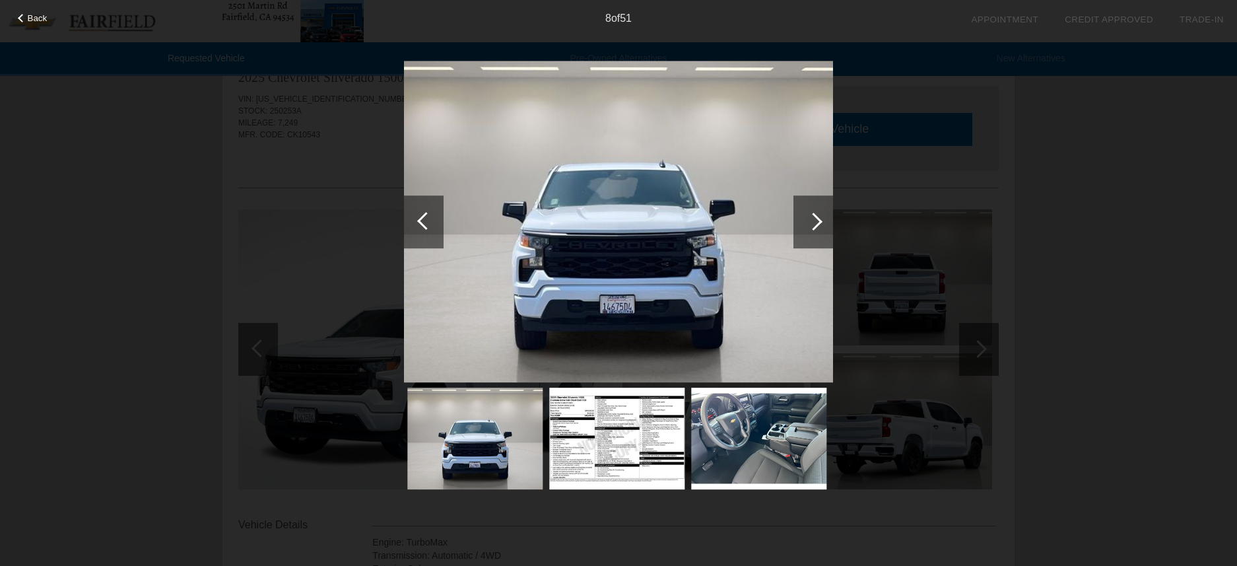
click at [820, 222] on div at bounding box center [814, 222] width 18 height 18
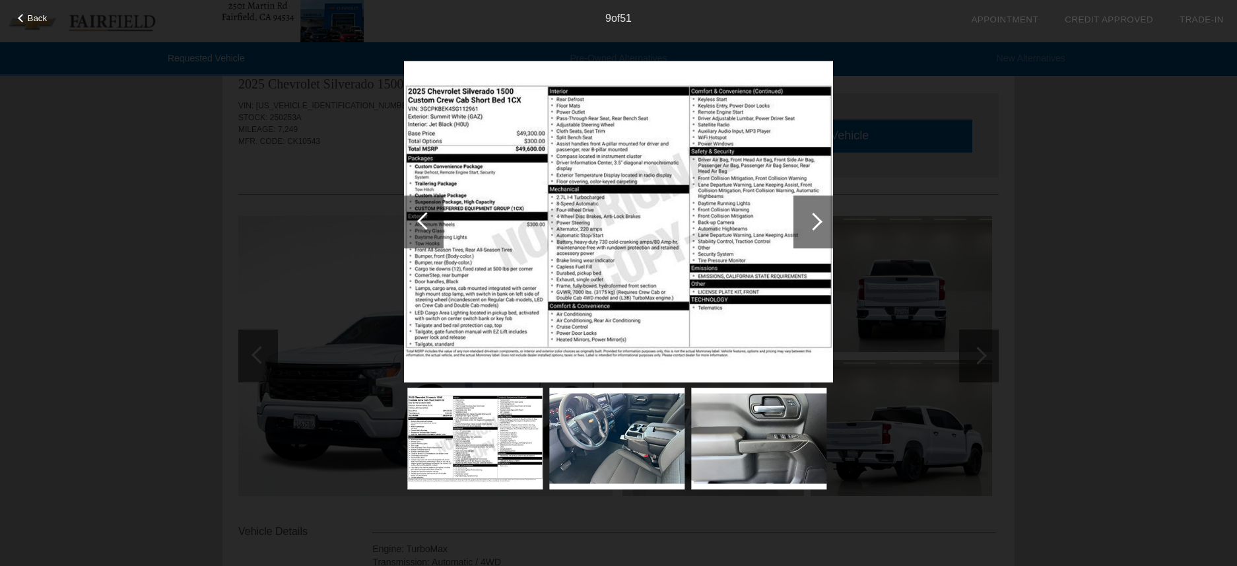
scroll to position [25, 0]
click at [703, 244] on img at bounding box center [618, 222] width 429 height 322
click at [625, 444] on img at bounding box center [616, 439] width 135 height 102
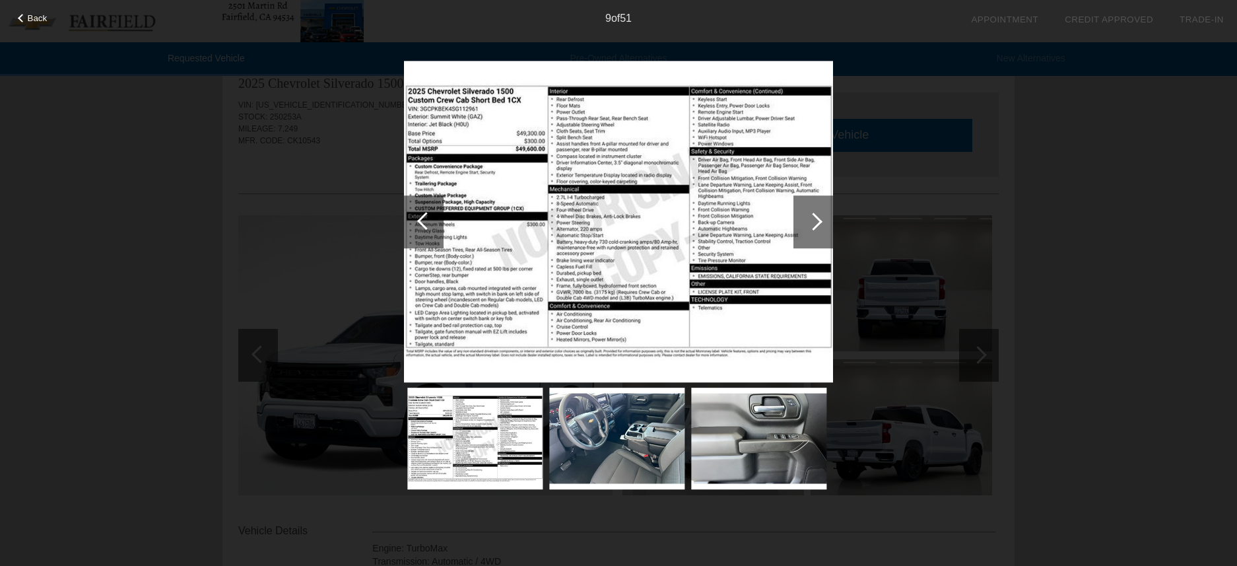
click at [625, 444] on img at bounding box center [616, 439] width 135 height 102
click at [805, 230] on div at bounding box center [814, 221] width 40 height 53
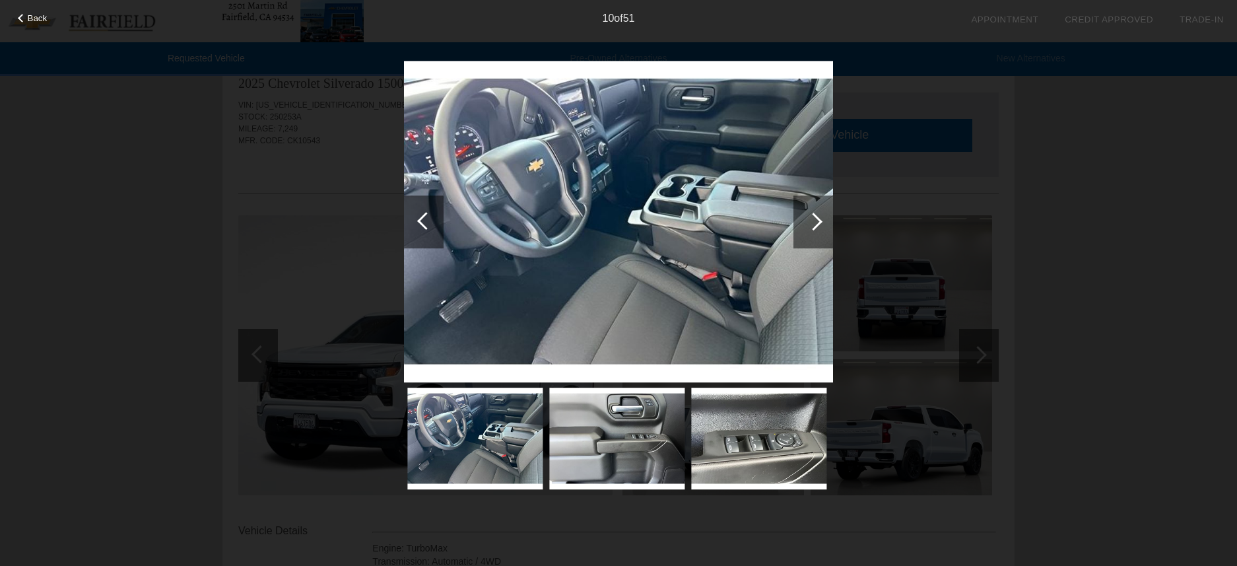
click at [805, 229] on div at bounding box center [814, 221] width 40 height 53
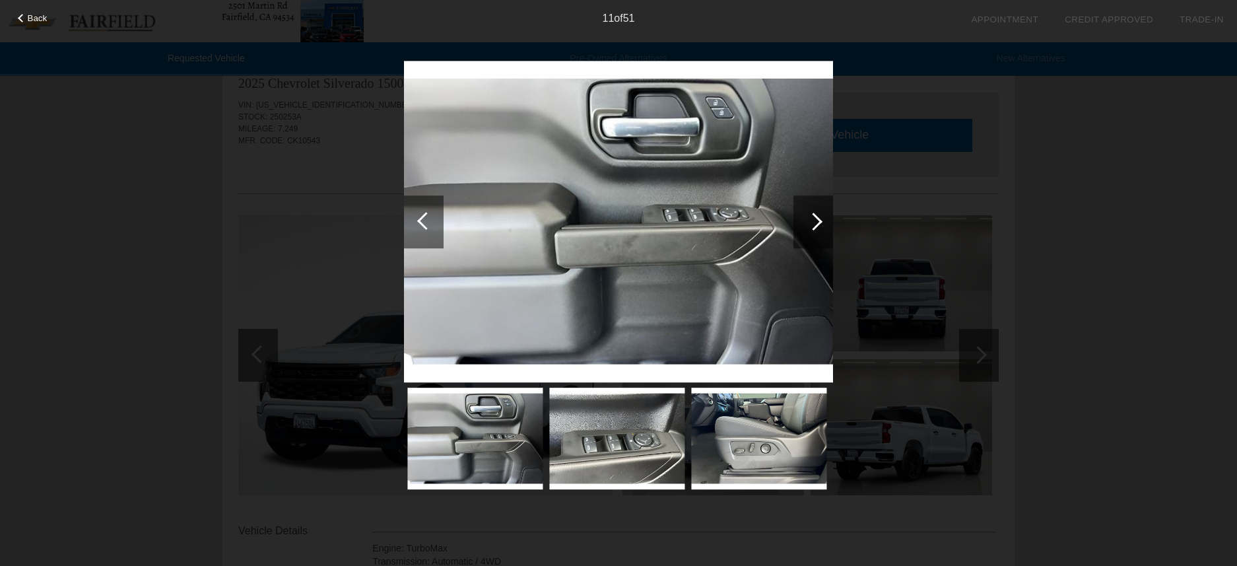
click at [805, 229] on div at bounding box center [814, 221] width 40 height 53
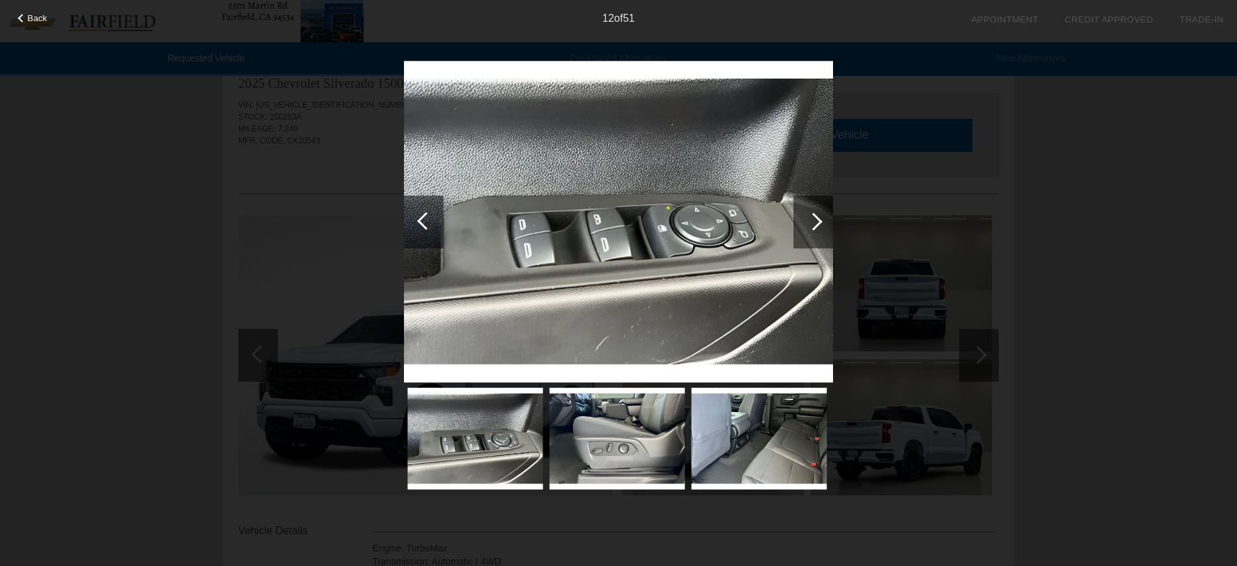
click at [805, 229] on div at bounding box center [814, 221] width 40 height 53
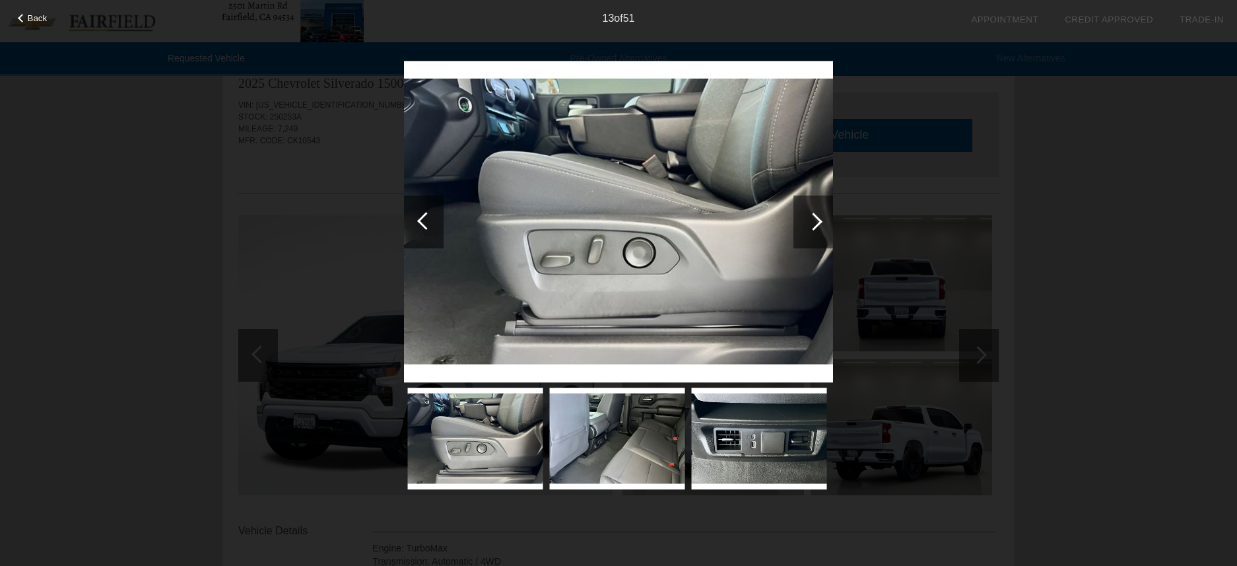
click at [428, 212] on div at bounding box center [424, 221] width 40 height 53
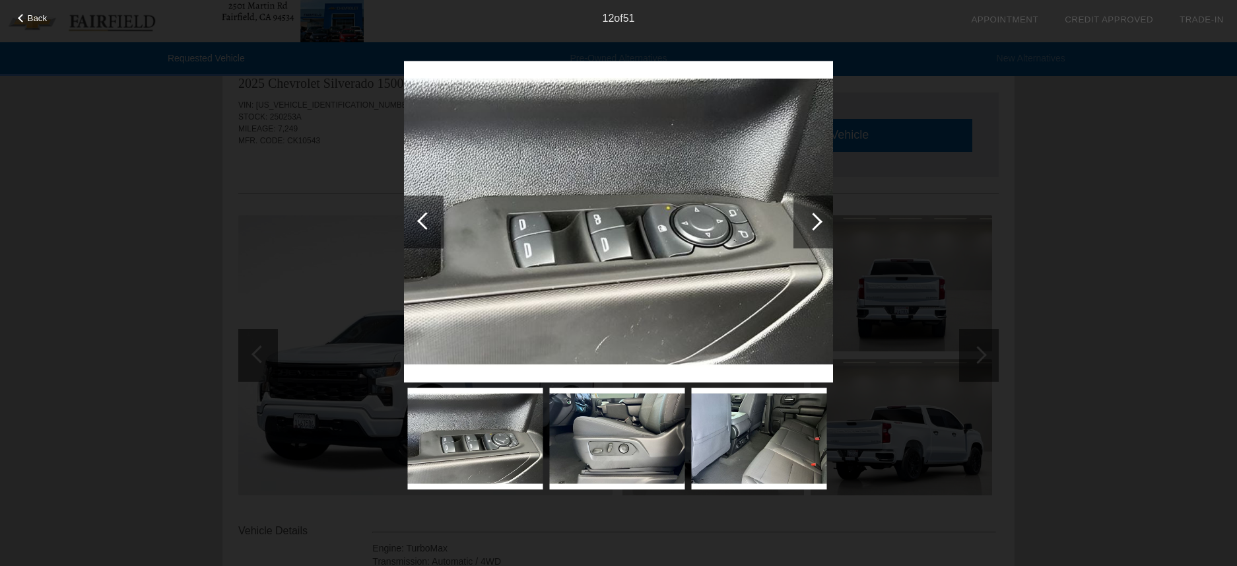
click at [815, 227] on div at bounding box center [814, 222] width 18 height 18
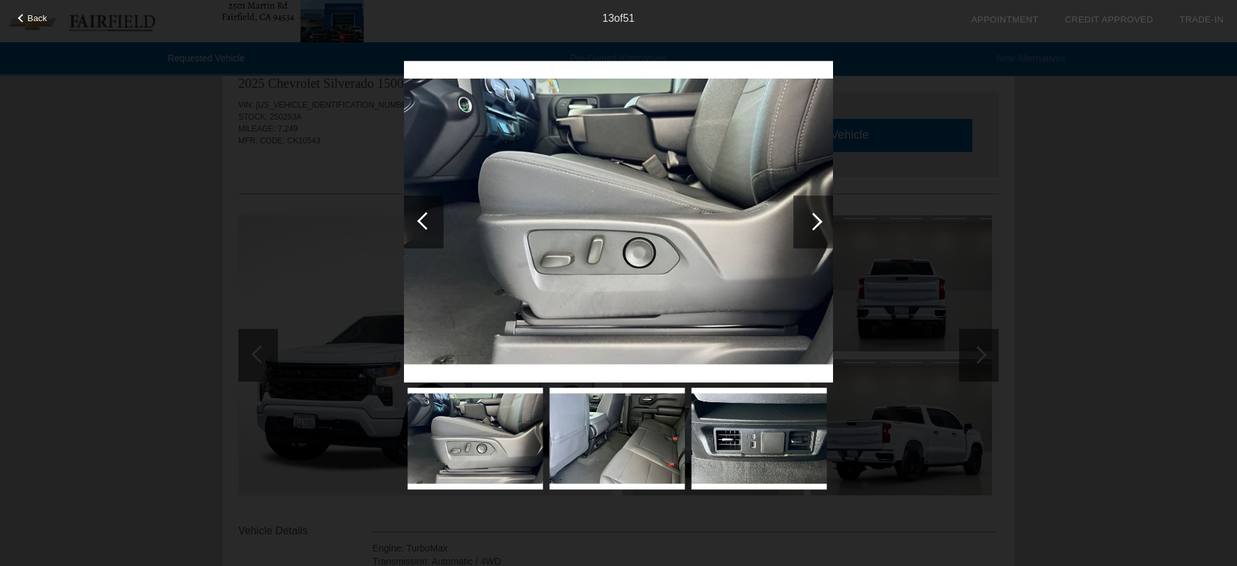
click at [815, 227] on div at bounding box center [814, 222] width 18 height 18
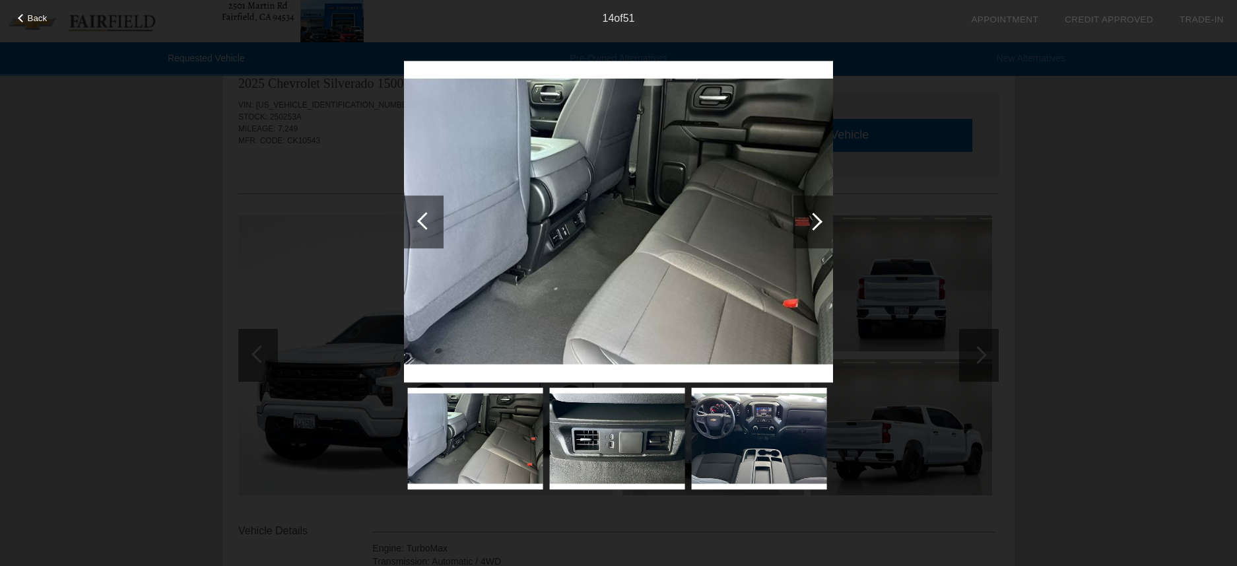
click at [815, 227] on div at bounding box center [814, 222] width 18 height 18
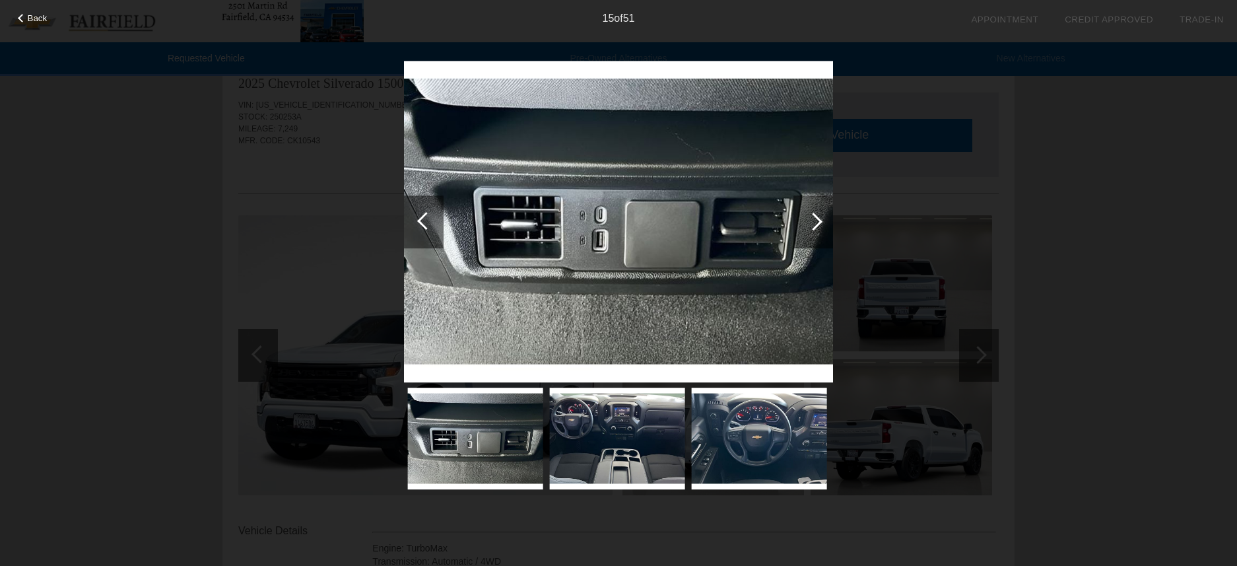
click at [815, 227] on div at bounding box center [814, 222] width 18 height 18
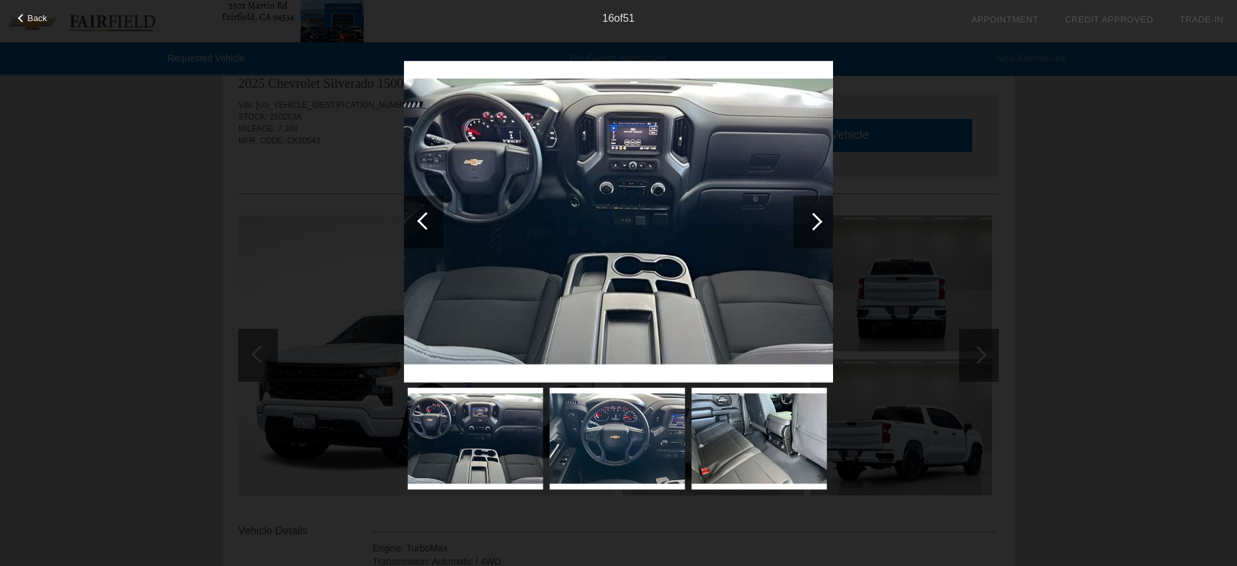
click at [428, 231] on div at bounding box center [424, 221] width 40 height 53
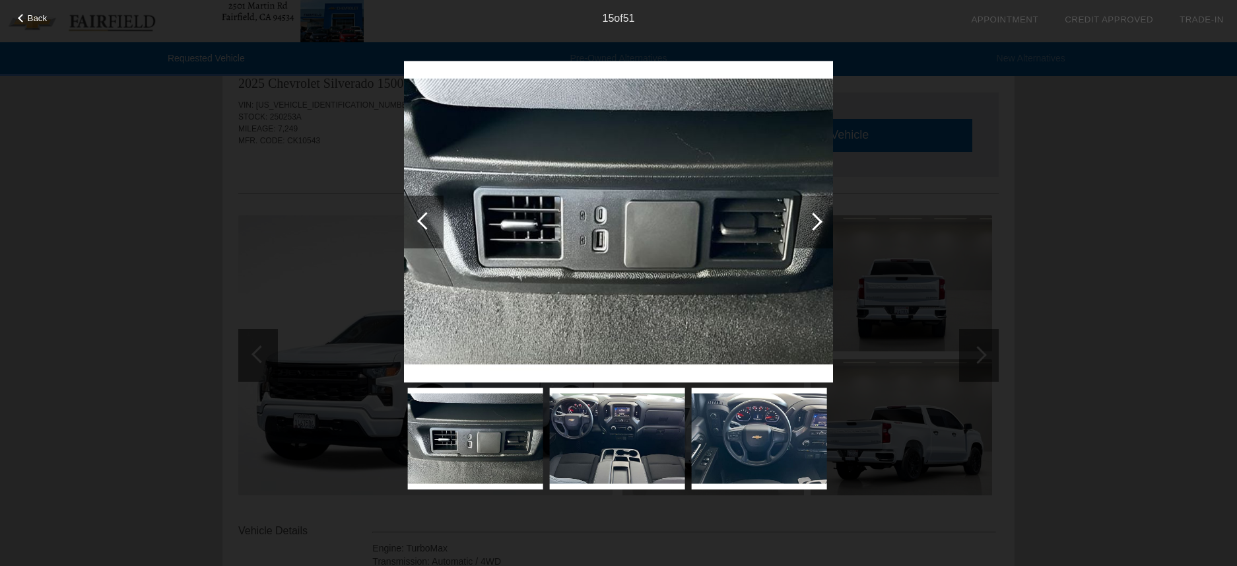
click at [817, 222] on div at bounding box center [814, 222] width 18 height 18
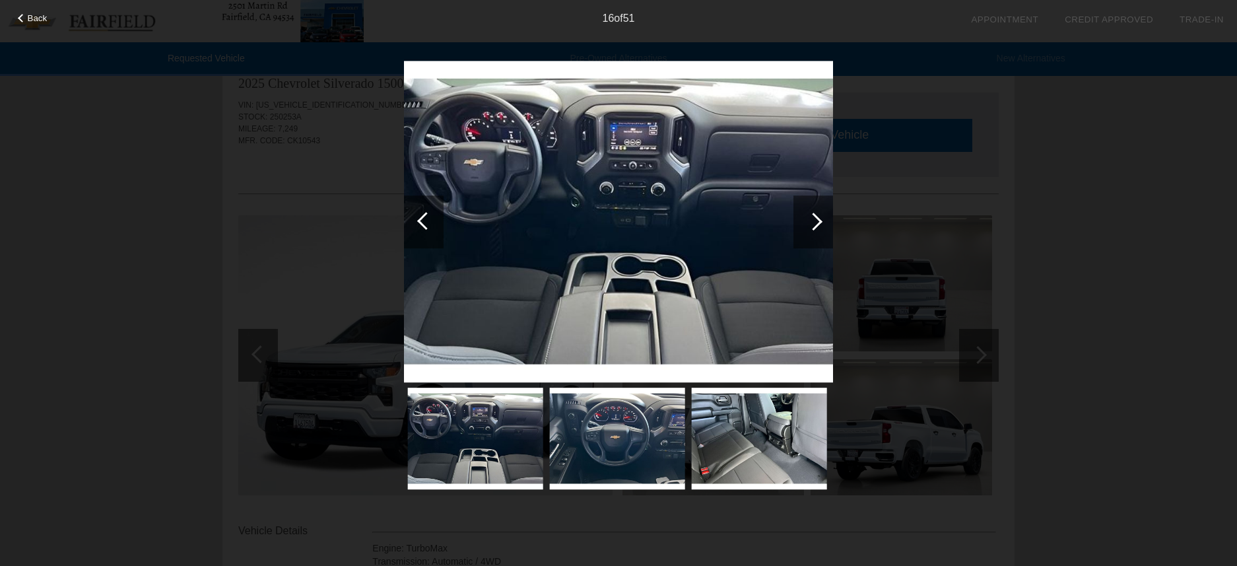
click at [817, 222] on div at bounding box center [814, 222] width 18 height 18
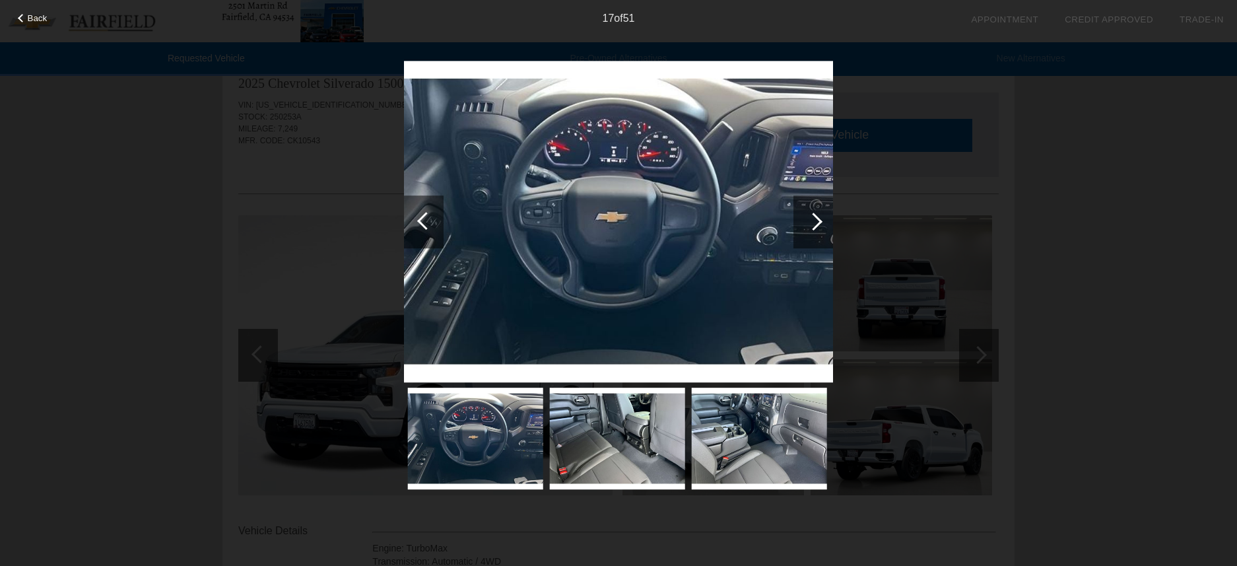
click at [415, 222] on div at bounding box center [424, 221] width 40 height 53
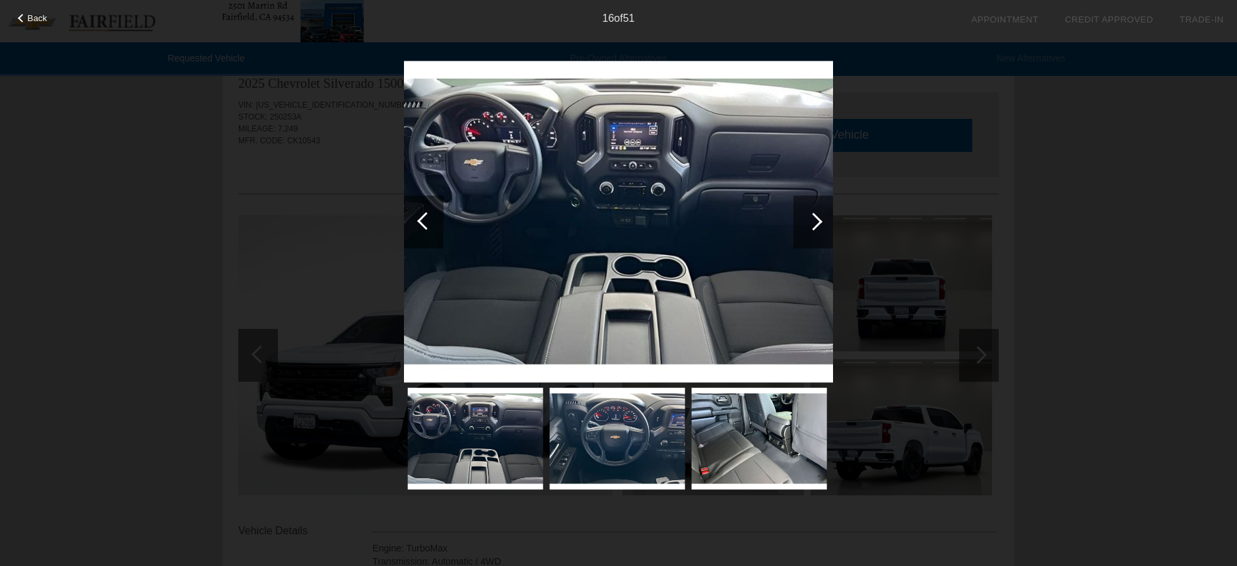
click at [811, 222] on div at bounding box center [814, 222] width 18 height 18
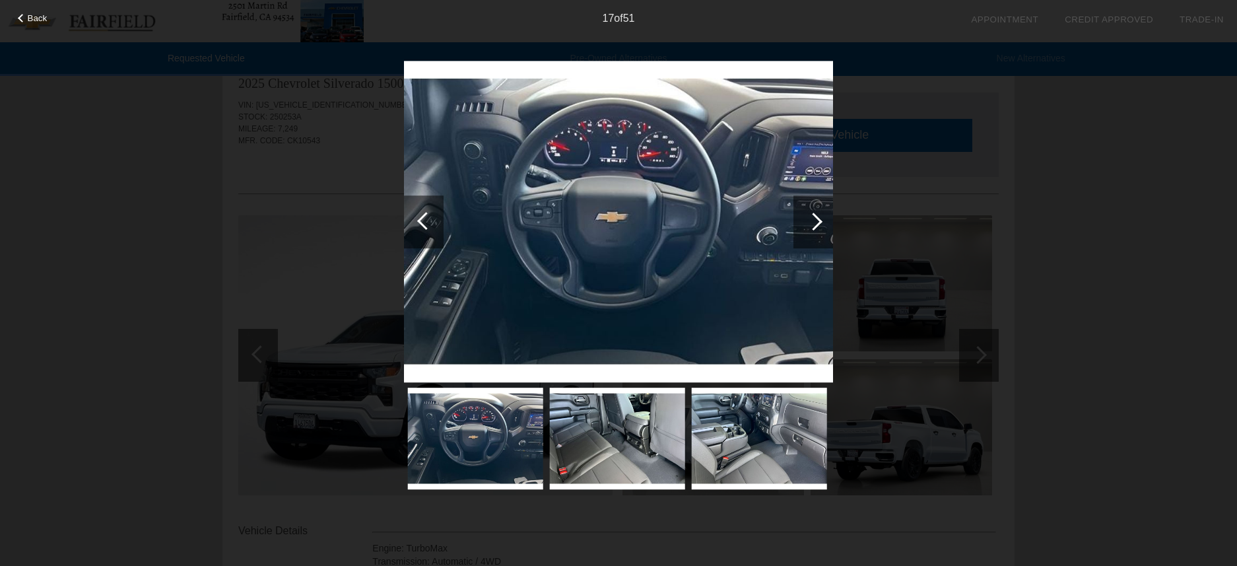
click at [811, 222] on div at bounding box center [814, 222] width 18 height 18
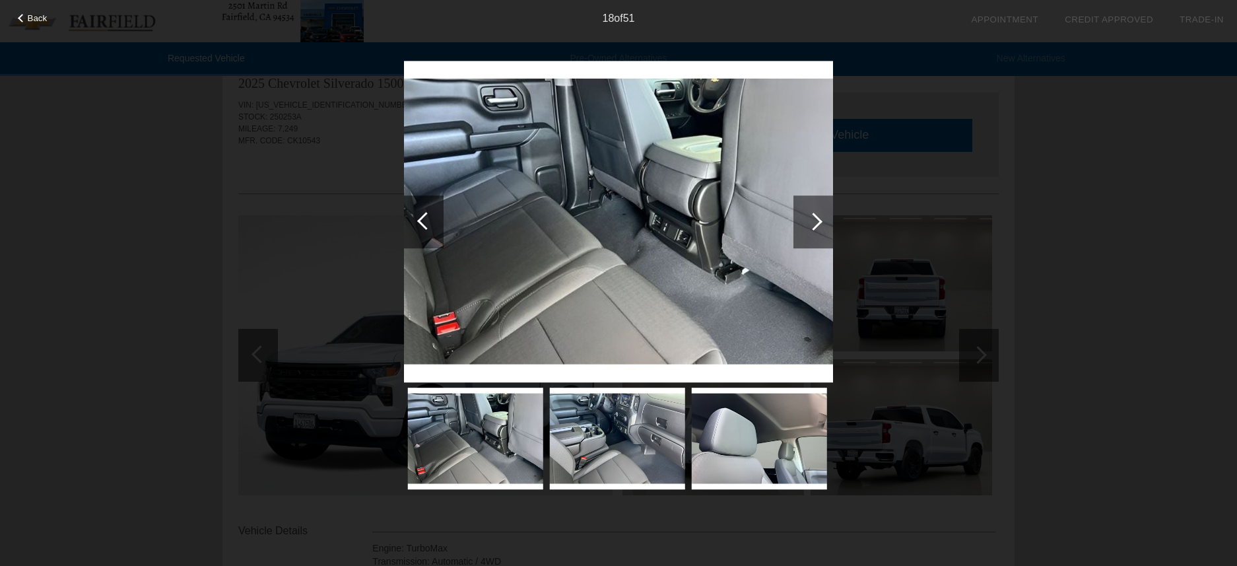
click at [811, 222] on div at bounding box center [814, 222] width 18 height 18
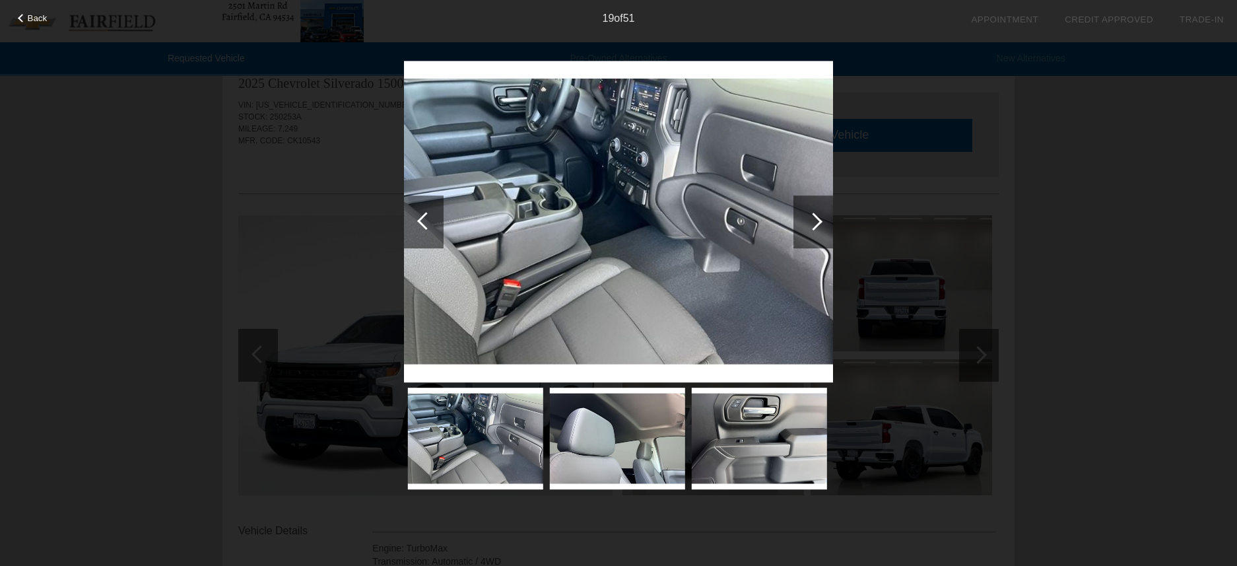
click at [811, 222] on div at bounding box center [814, 222] width 18 height 18
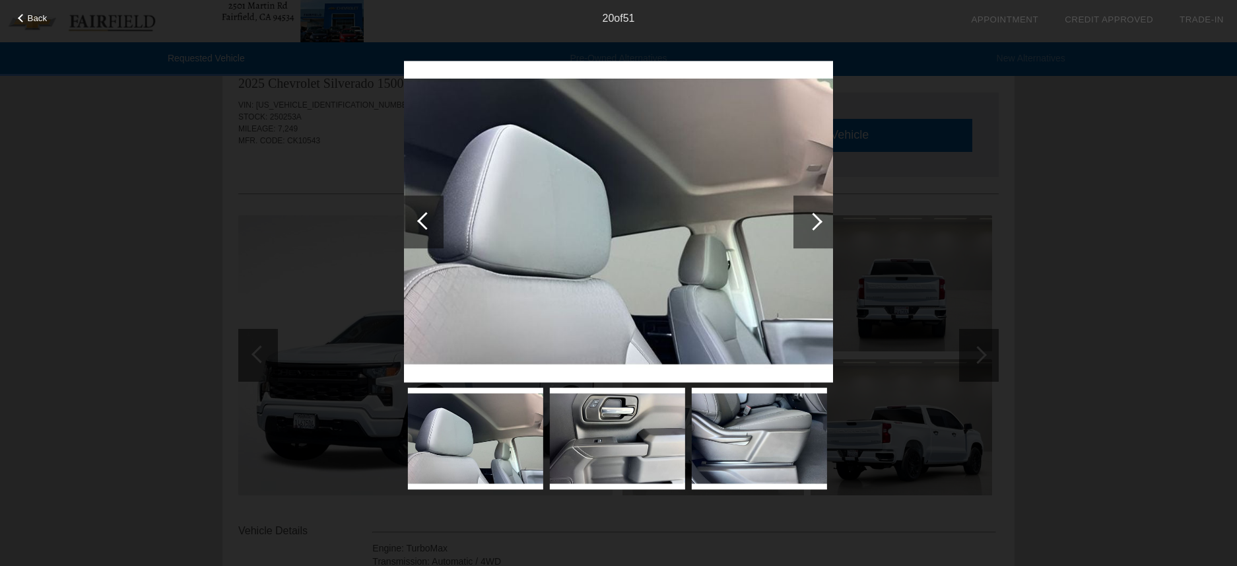
click at [811, 222] on div at bounding box center [814, 222] width 18 height 18
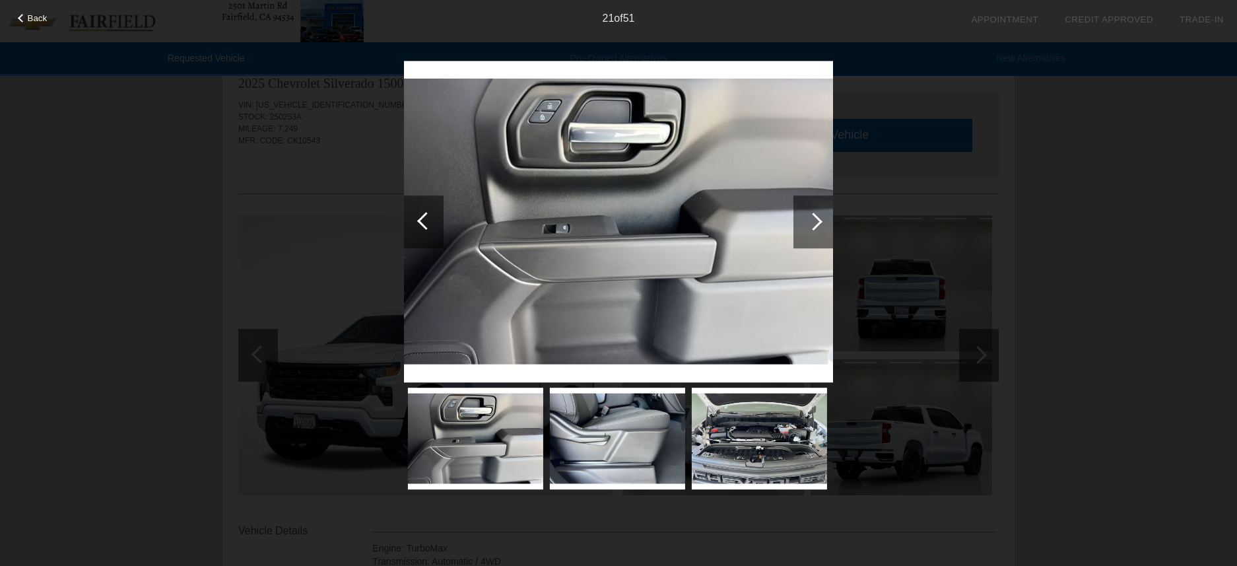
click at [811, 222] on div at bounding box center [814, 222] width 18 height 18
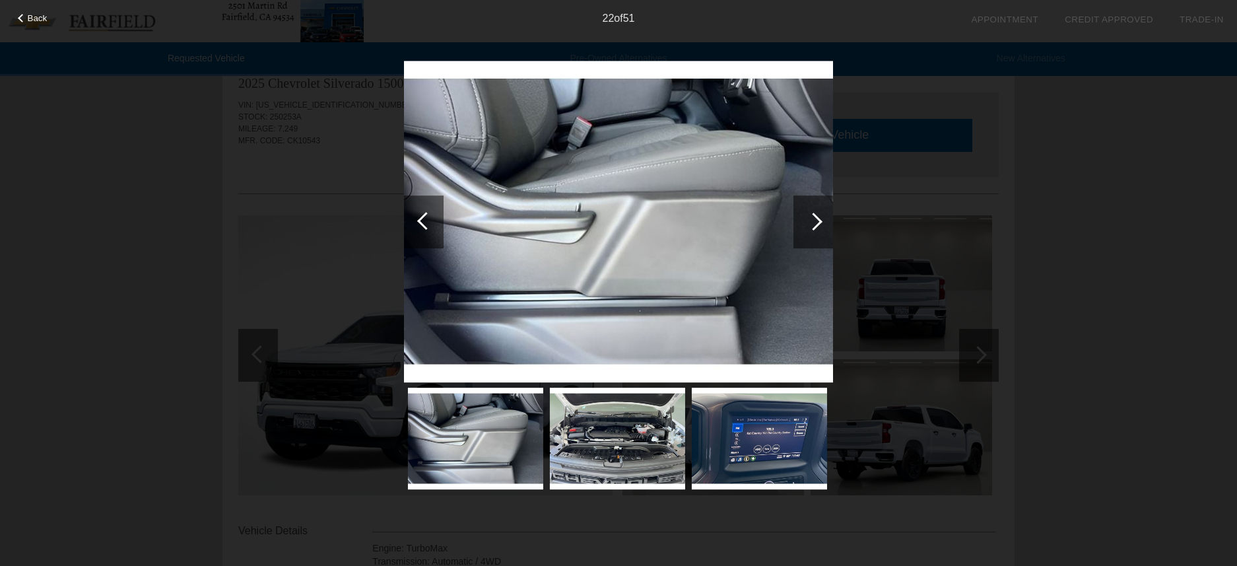
click at [811, 222] on div at bounding box center [814, 222] width 18 height 18
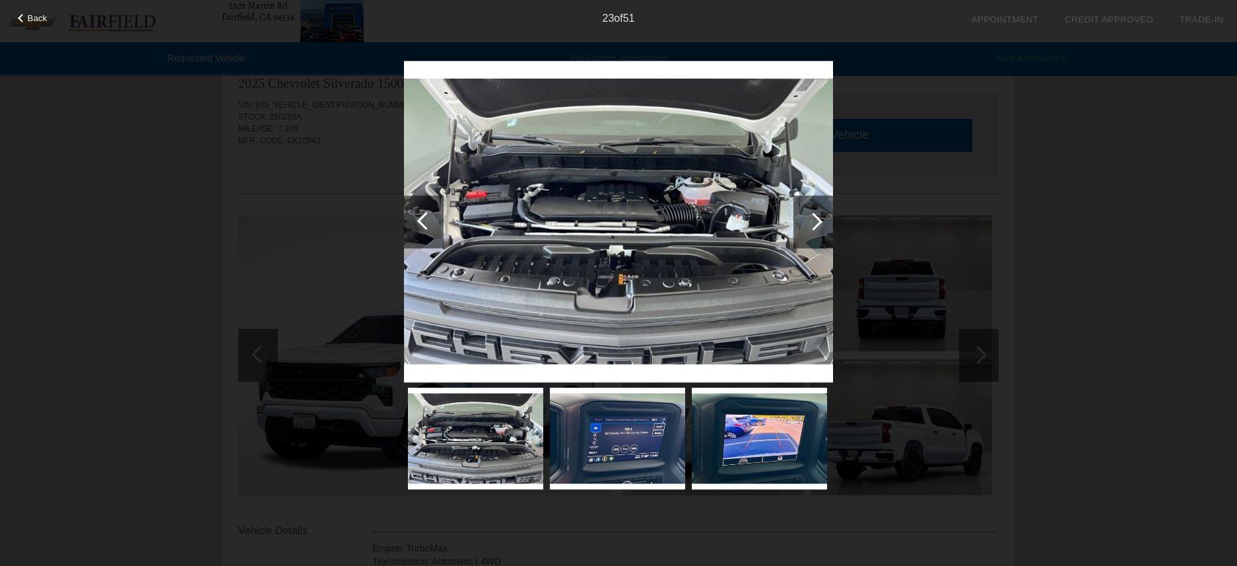
click at [811, 222] on div at bounding box center [814, 222] width 18 height 18
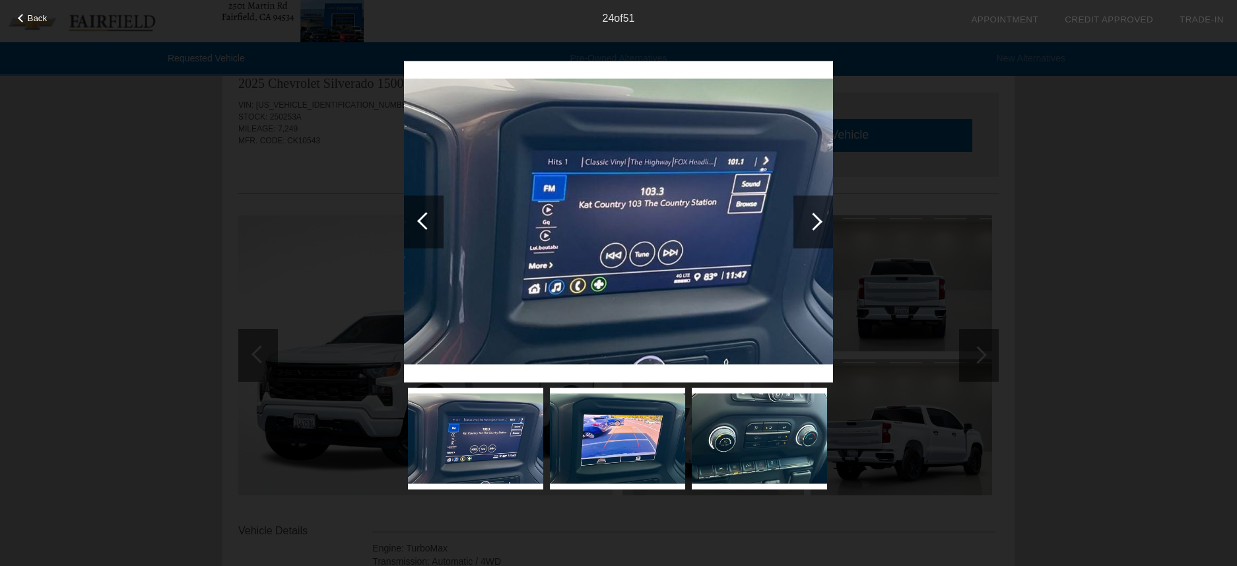
click at [811, 222] on div at bounding box center [814, 222] width 18 height 18
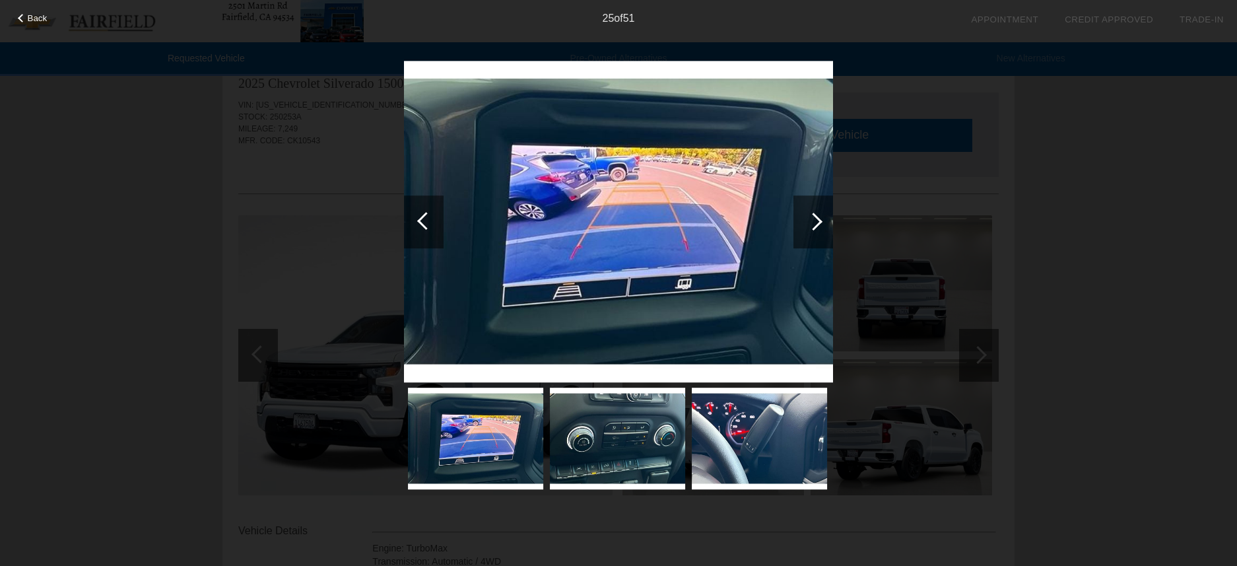
click at [811, 222] on div at bounding box center [814, 222] width 18 height 18
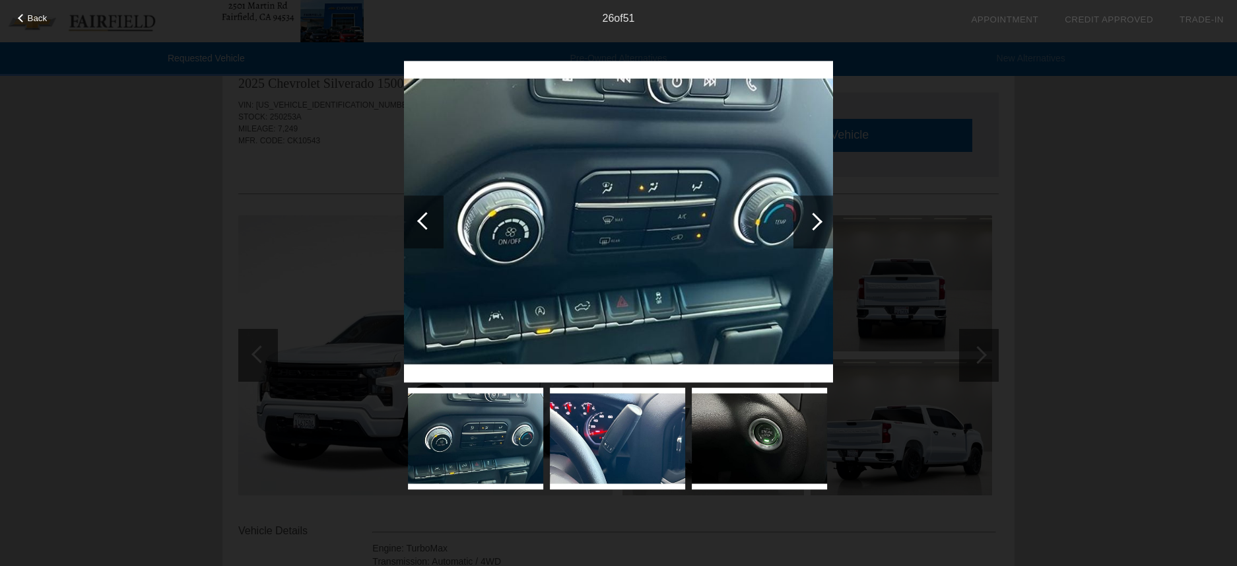
click at [811, 222] on div at bounding box center [814, 222] width 18 height 18
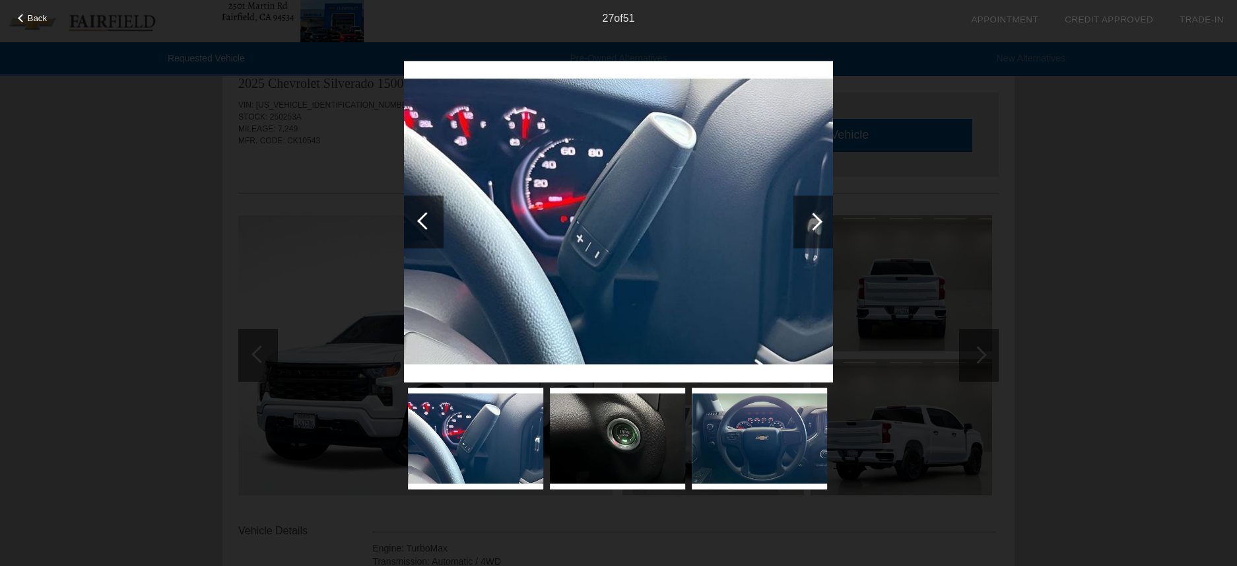
click at [811, 222] on div at bounding box center [814, 222] width 18 height 18
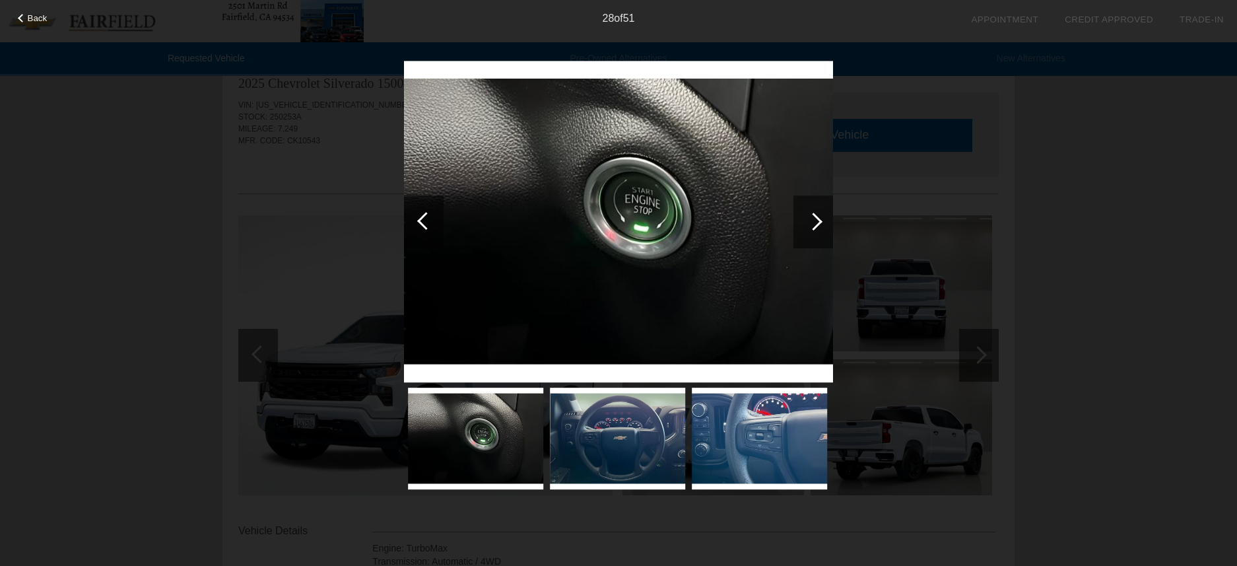
click at [811, 222] on div at bounding box center [814, 222] width 18 height 18
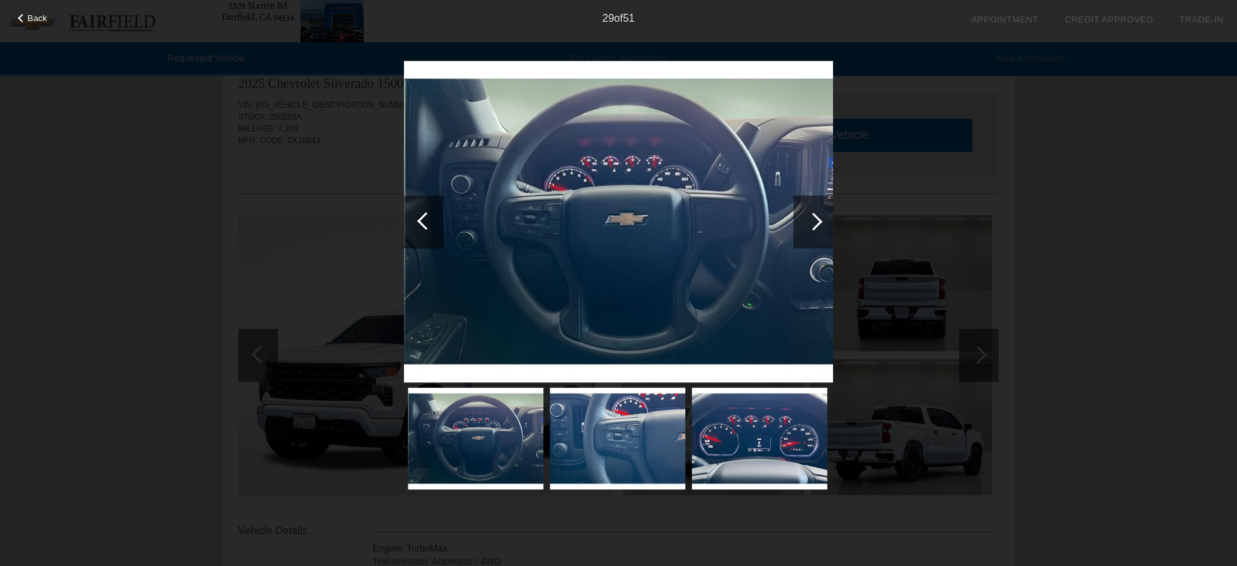
click at [811, 222] on div at bounding box center [814, 222] width 18 height 18
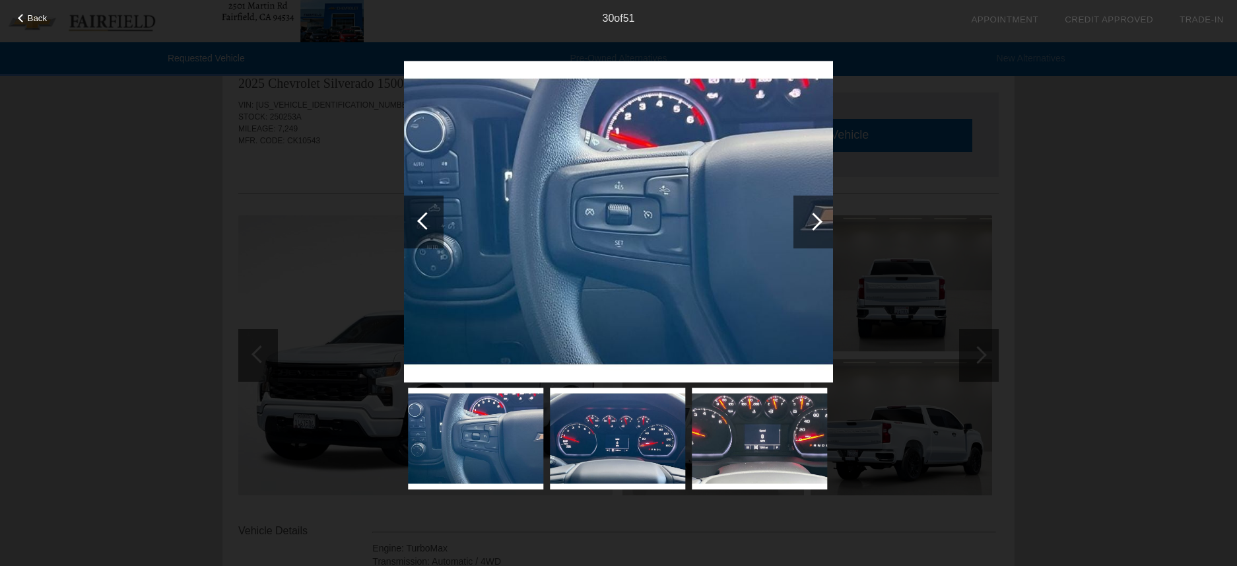
click at [811, 222] on div at bounding box center [814, 222] width 18 height 18
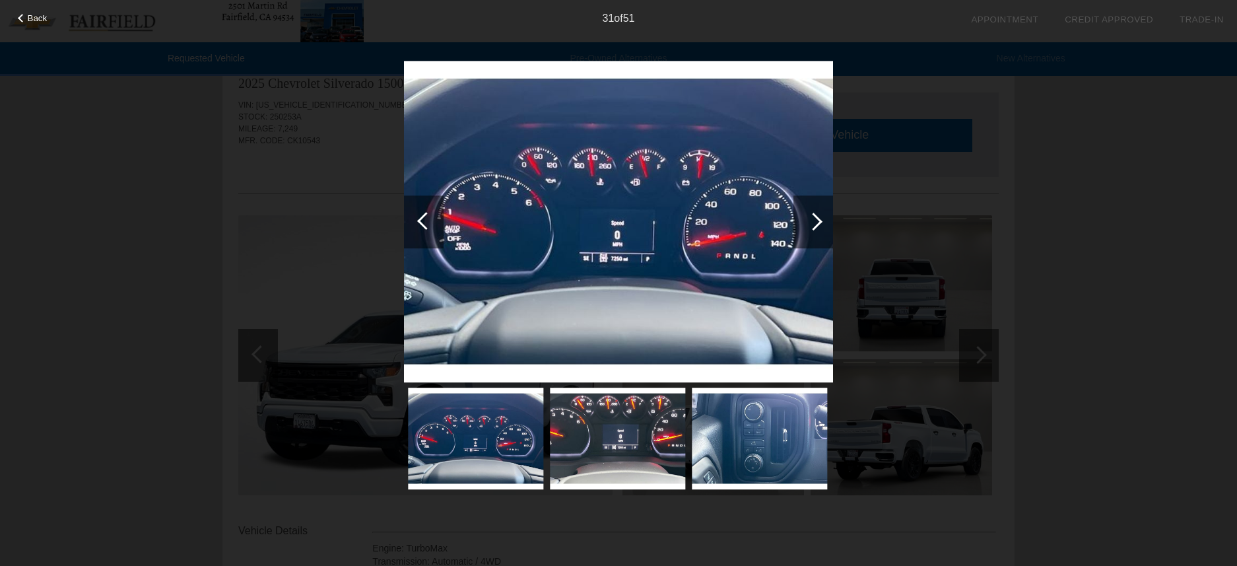
click at [30, 19] on span "Back" at bounding box center [38, 18] width 20 height 10
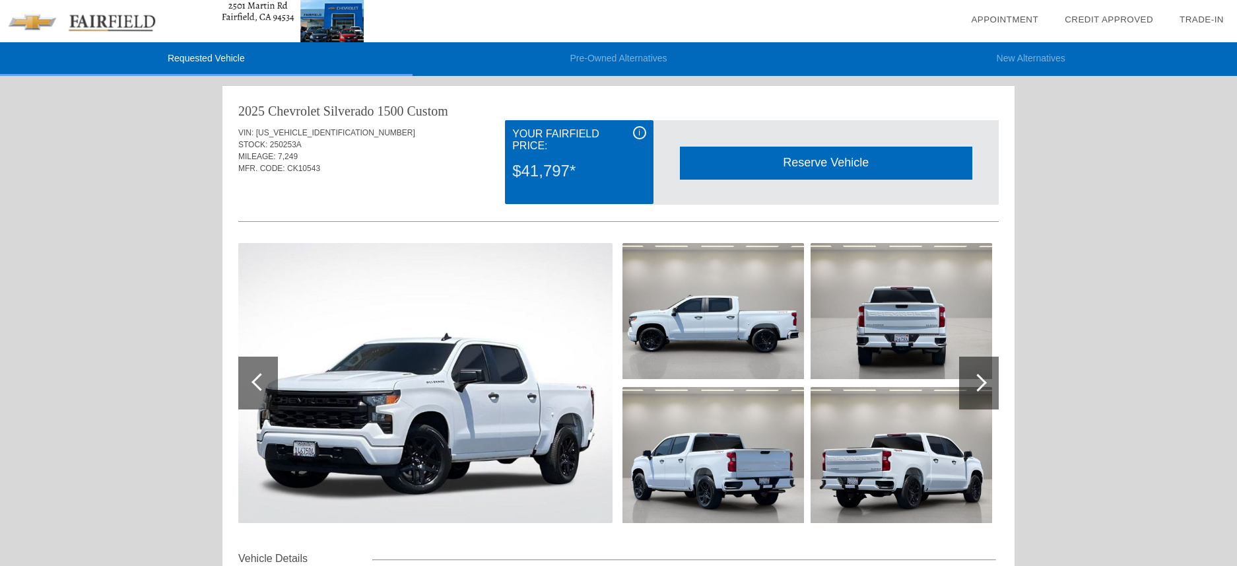
scroll to position [0, 0]
